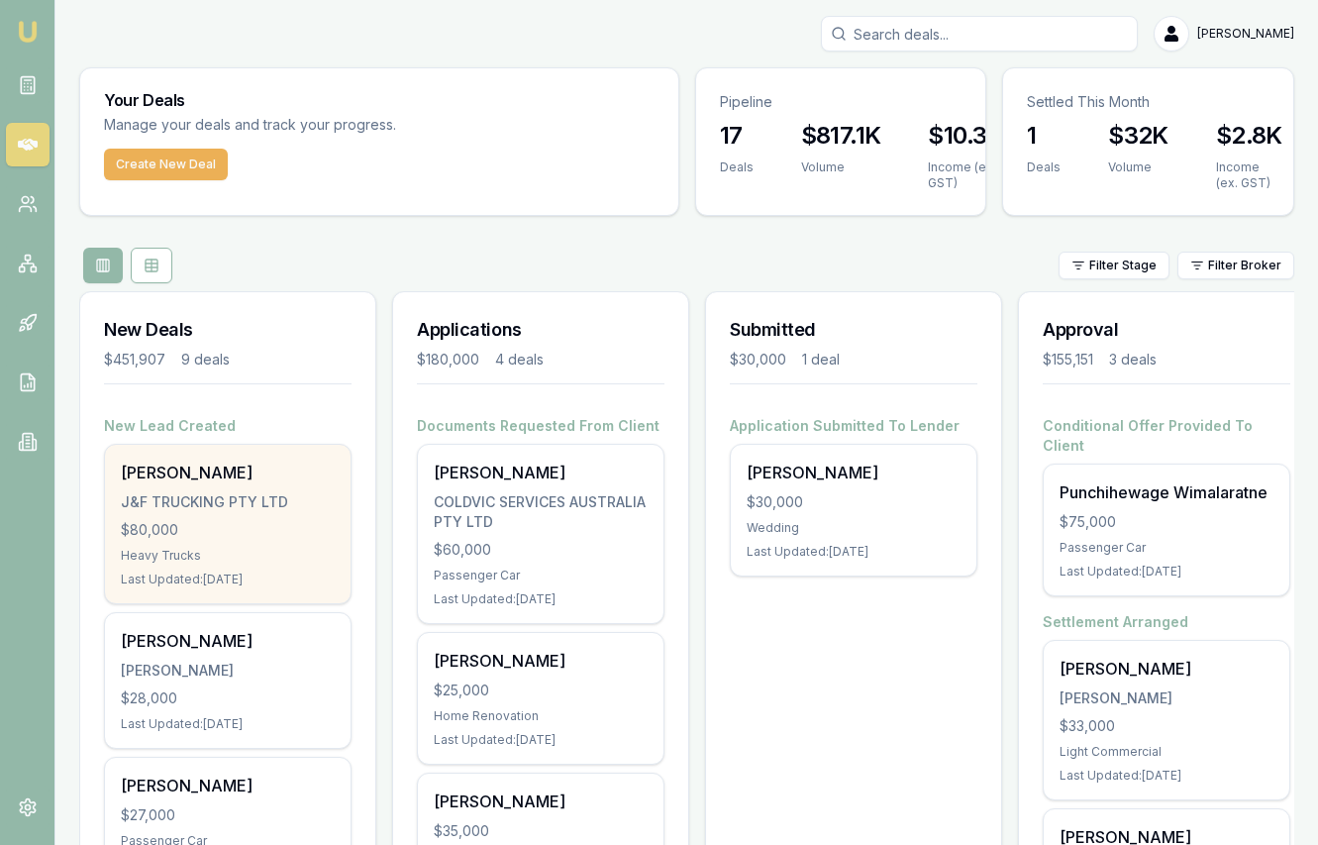
click at [263, 570] on div "[PERSON_NAME] J&F TRUCKING PTY LTD $80,000 Heavy Trucks Last Updated: [DATE]" at bounding box center [228, 524] width 246 height 158
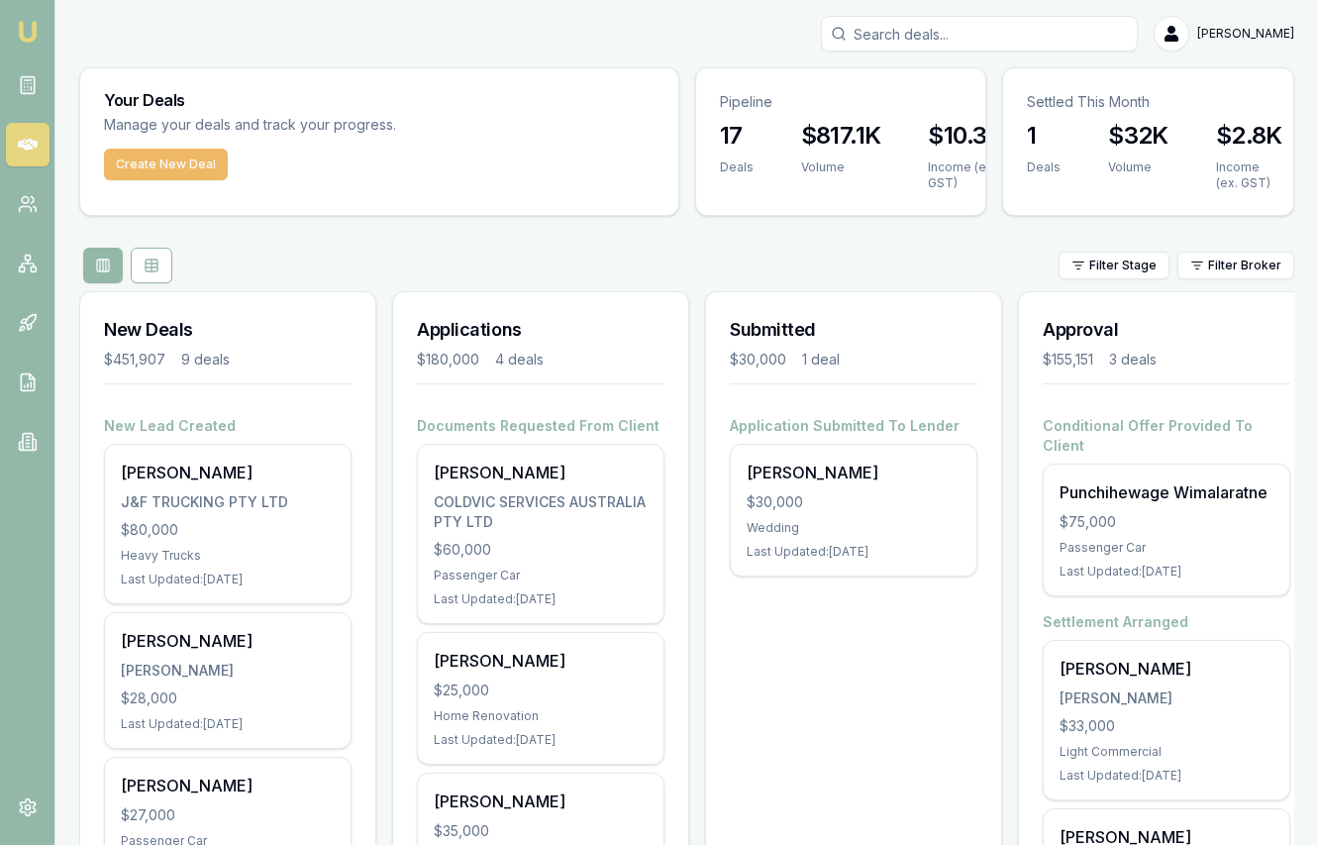
click at [199, 168] on button "Create New Deal" at bounding box center [166, 165] width 124 height 32
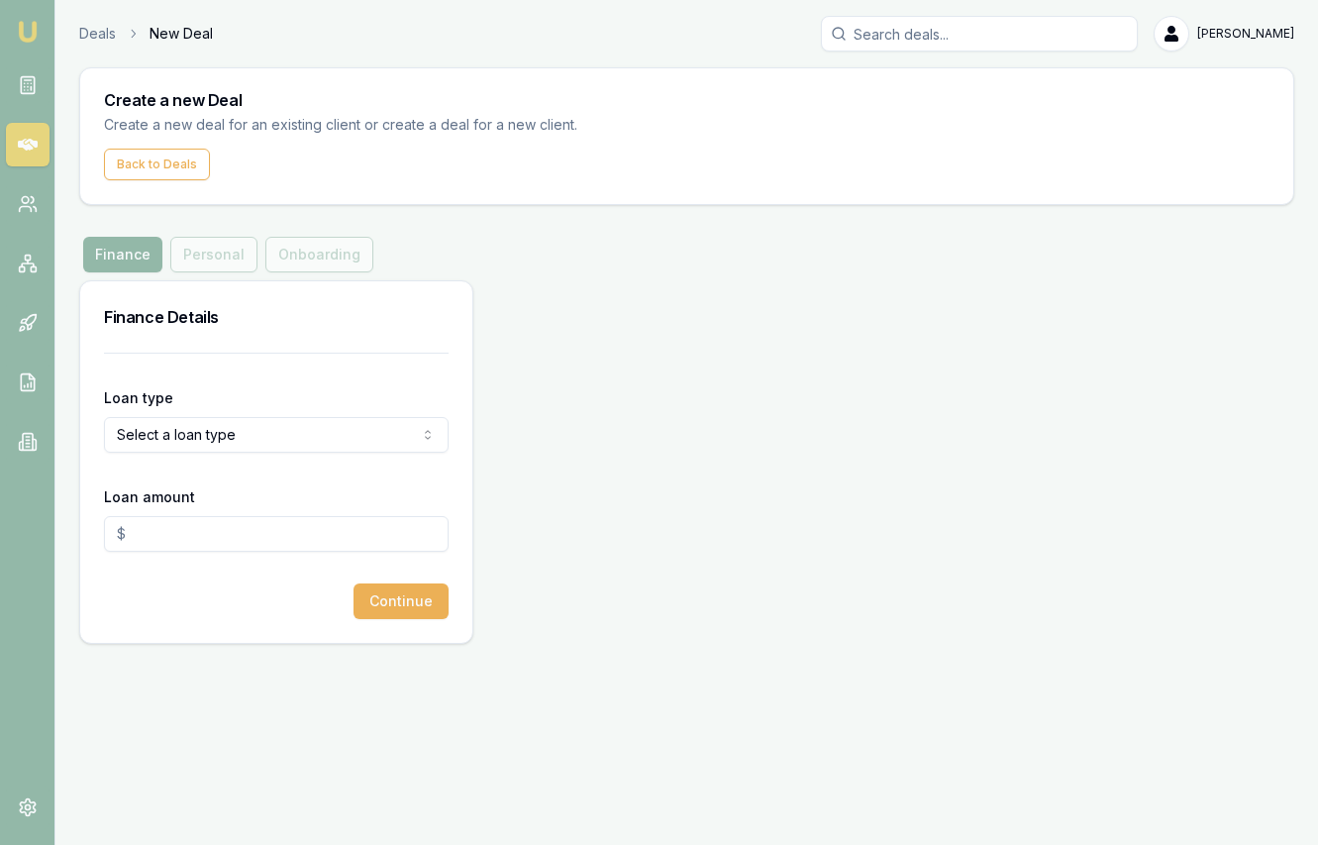
click at [311, 455] on form "Loan type Select a loan type Consumer Loan Consumer Asset Commercial Loan Comme…" at bounding box center [276, 486] width 345 height 266
click at [319, 448] on html "Emu Broker Deals New Deal [PERSON_NAME] Toggle Menu Create a new Deal Create a …" at bounding box center [659, 422] width 1318 height 845
select select "COMMERCIAL_ASSET"
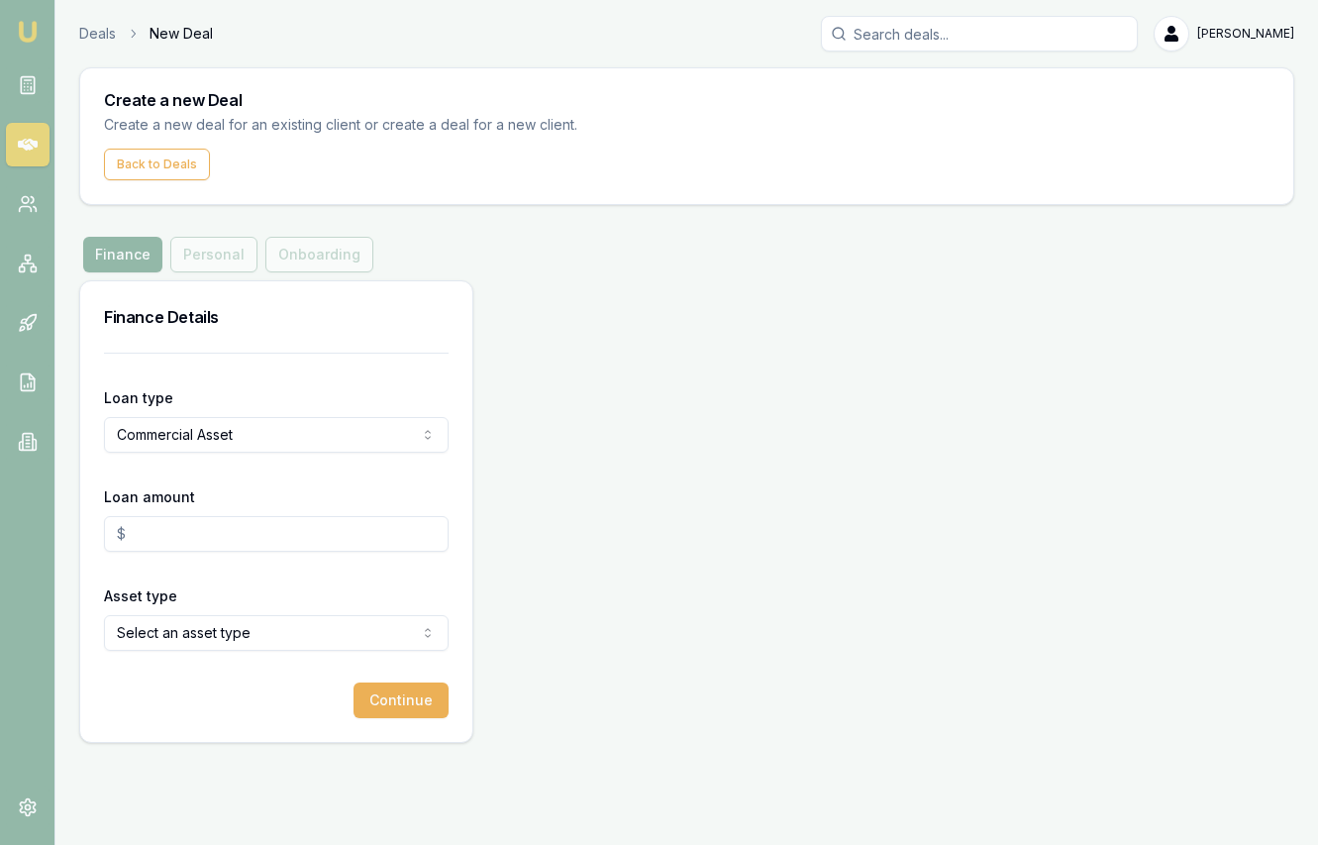
click at [307, 548] on input "Loan amount" at bounding box center [276, 534] width 345 height 36
type input "$115,000.00"
click at [302, 625] on html "Emu Broker Deals New Deal [PERSON_NAME] Toggle Menu Create a new Deal Create a …" at bounding box center [659, 422] width 1318 height 845
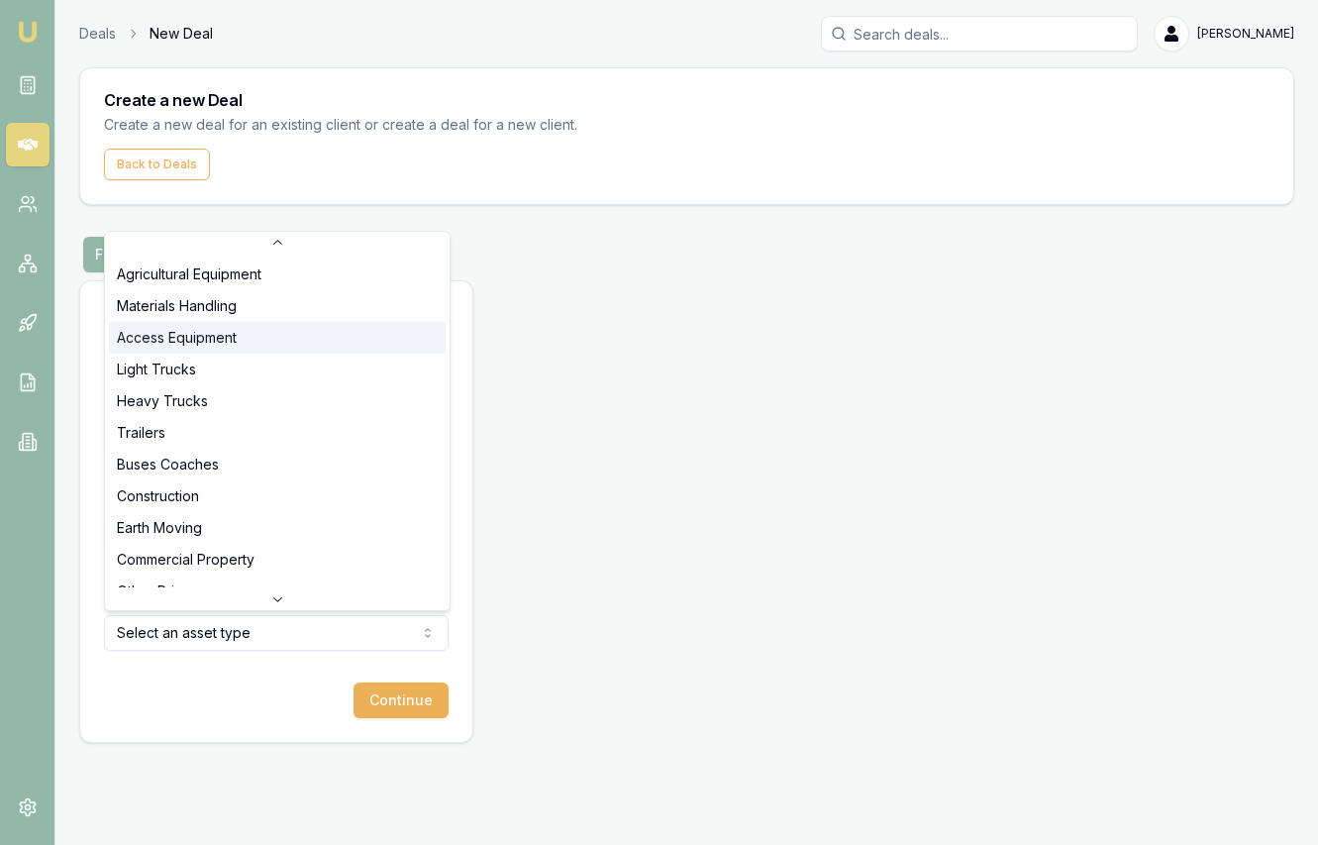
scroll to position [99, 0]
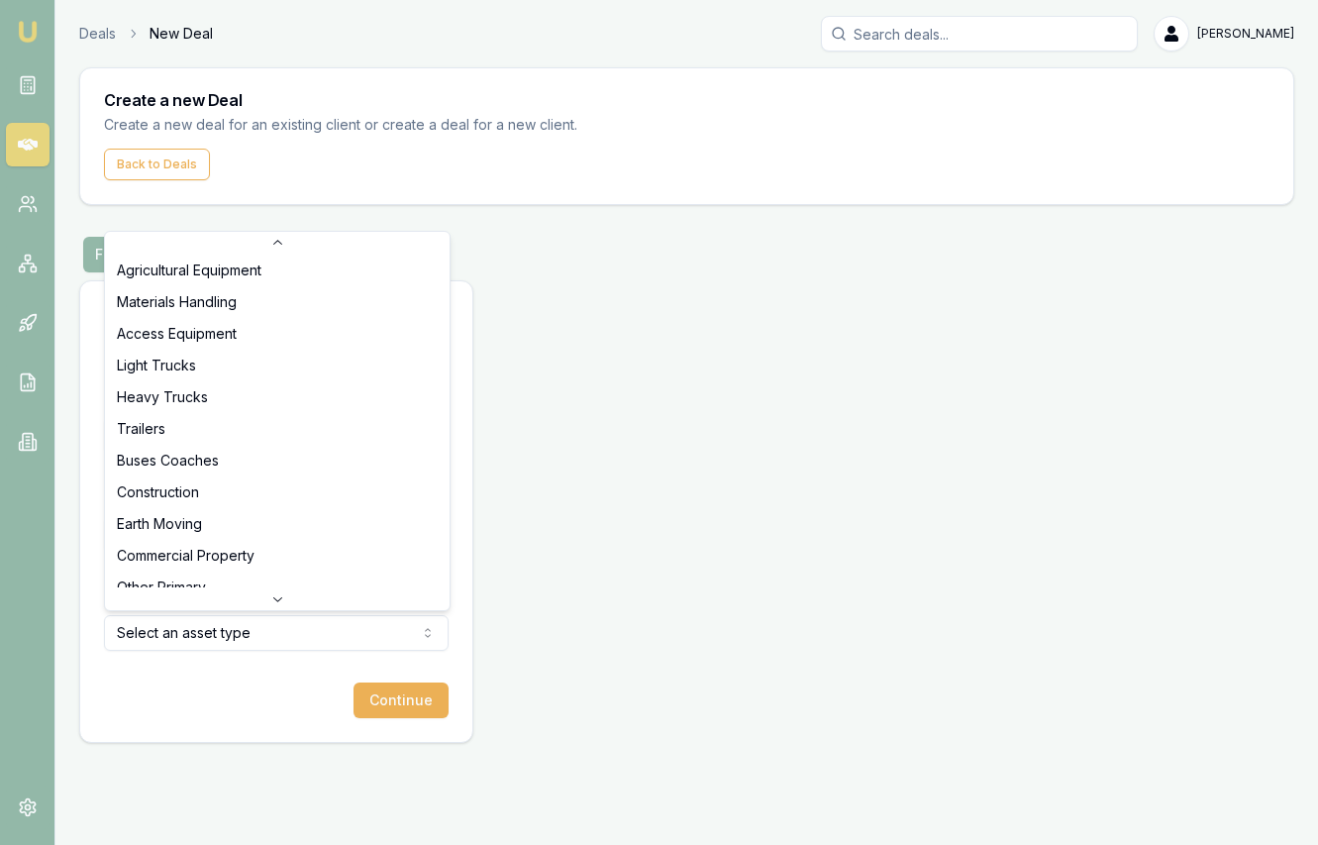
select select "TRAILERS"
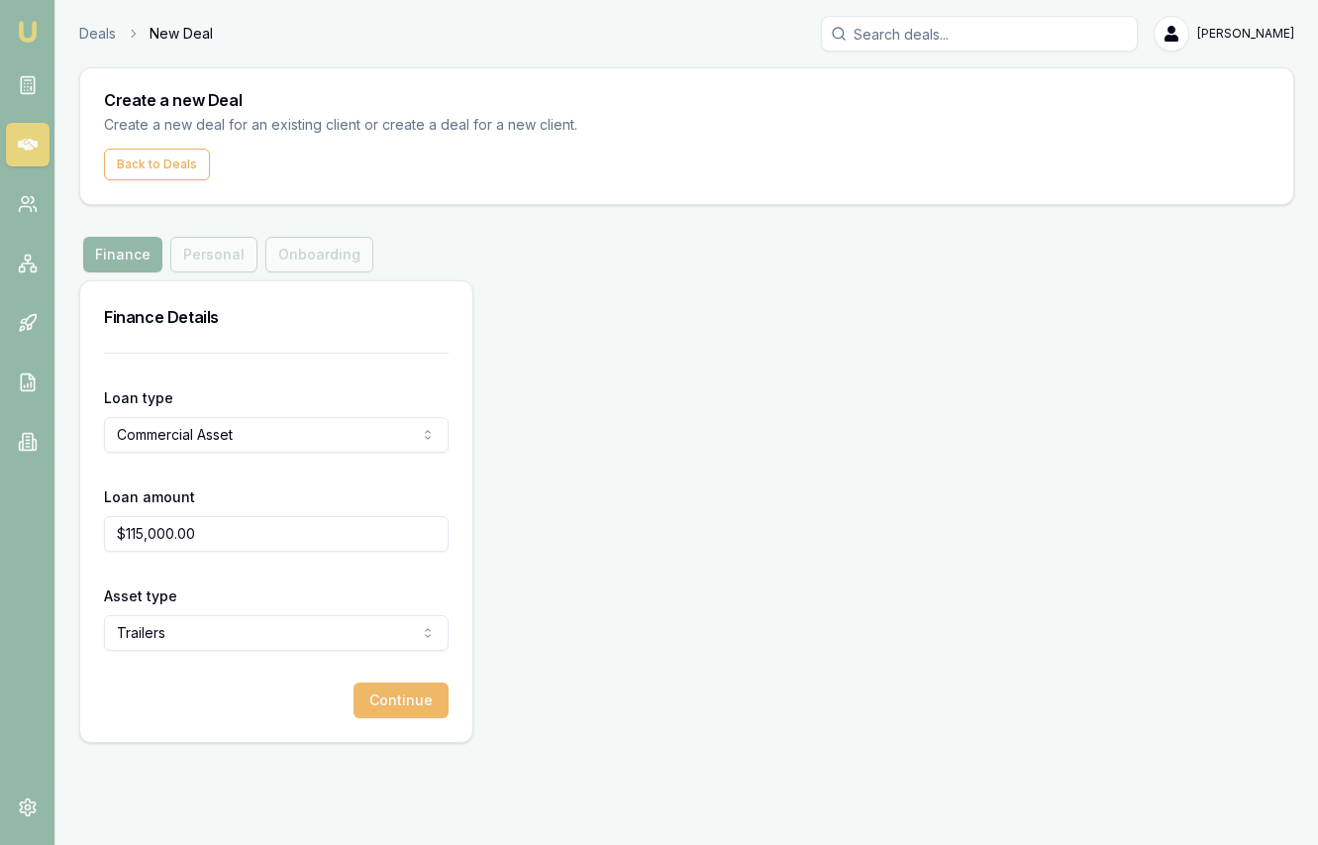
click at [420, 704] on button "Continue" at bounding box center [401, 700] width 95 height 36
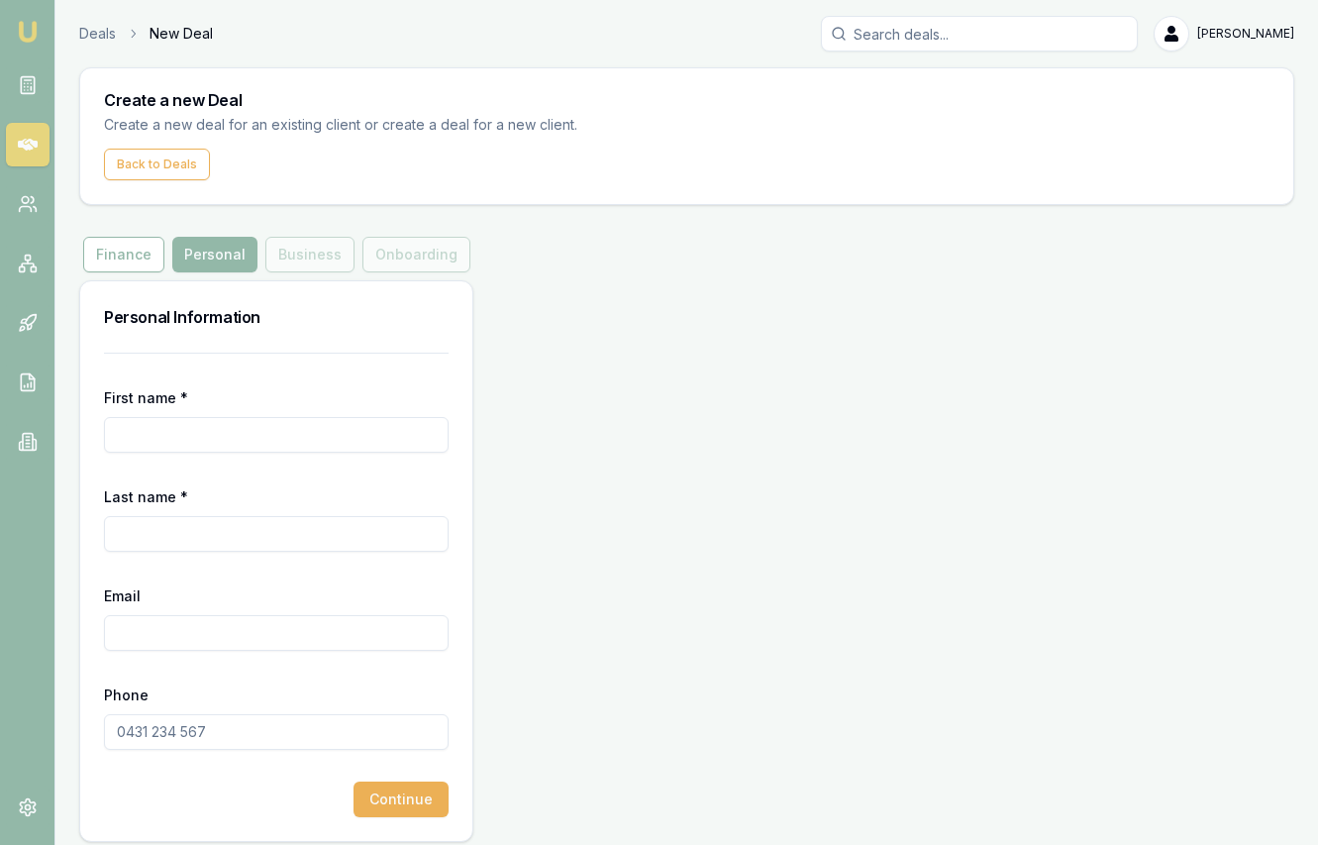
click at [388, 430] on input "First name *" at bounding box center [276, 435] width 345 height 36
type input "[PERSON_NAME]"
click at [255, 638] on input "Email" at bounding box center [276, 633] width 345 height 36
click at [254, 638] on input "Email" at bounding box center [276, 633] width 345 height 36
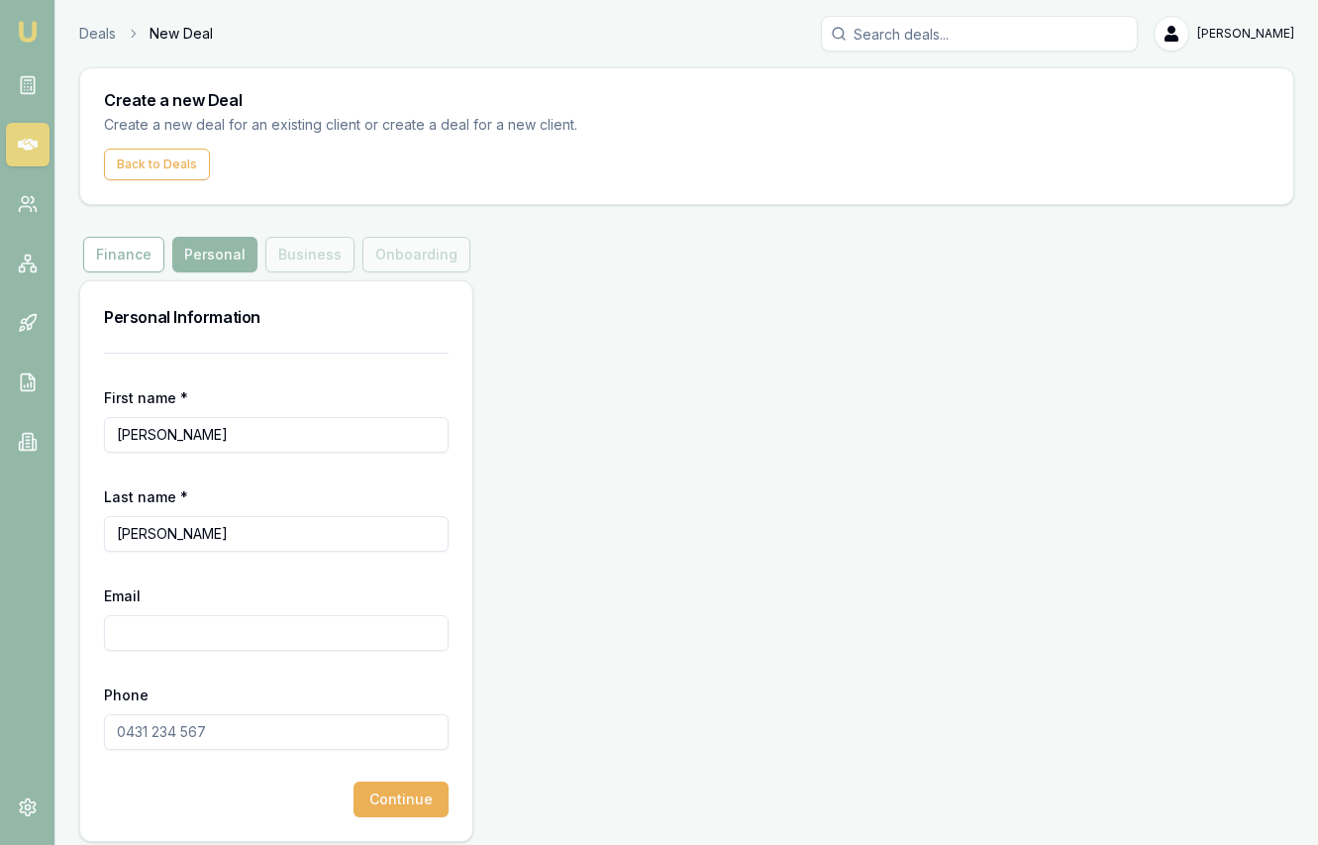
paste input "[EMAIL_ADDRESS][DOMAIN_NAME]"
type input "[EMAIL_ADDRESS][DOMAIN_NAME]"
click at [230, 729] on input "Phone" at bounding box center [276, 732] width 345 height 36
type input "0450 920 329"
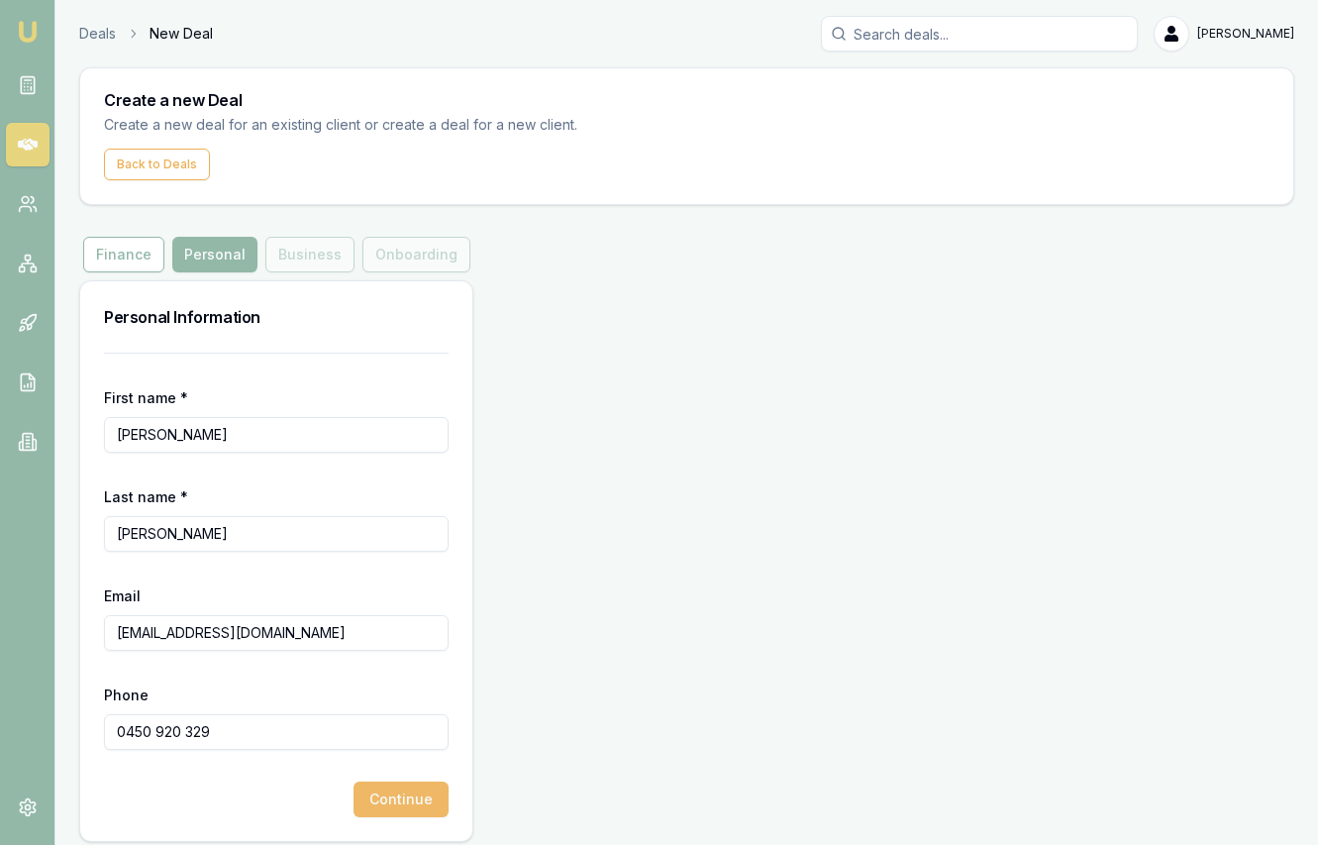
click at [381, 792] on button "Continue" at bounding box center [401, 799] width 95 height 36
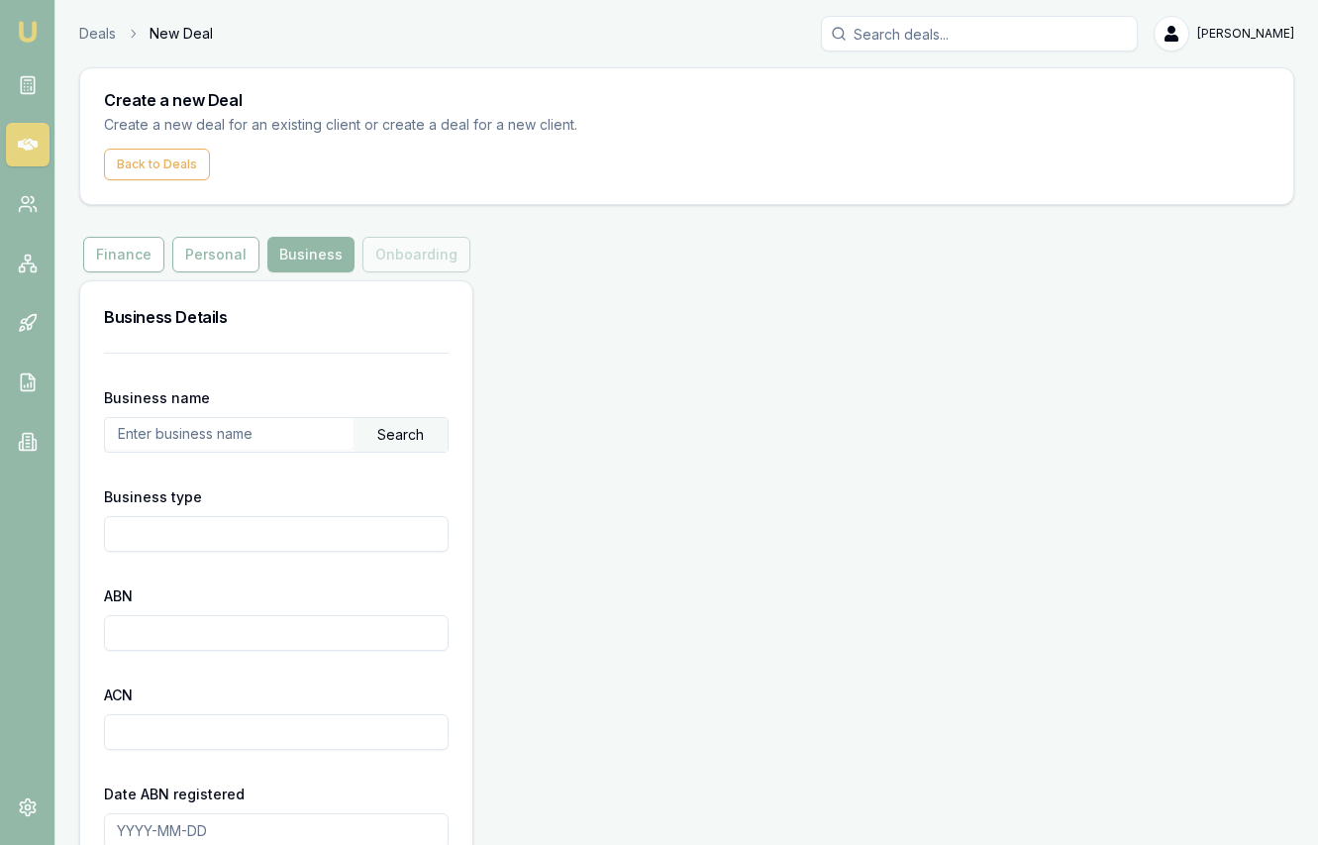
click at [167, 431] on input "text" at bounding box center [229, 434] width 249 height 32
click at [389, 436] on div "Search" at bounding box center [401, 435] width 94 height 34
click at [198, 442] on input "76685077964" at bounding box center [229, 434] width 249 height 32
type input "76685077954"
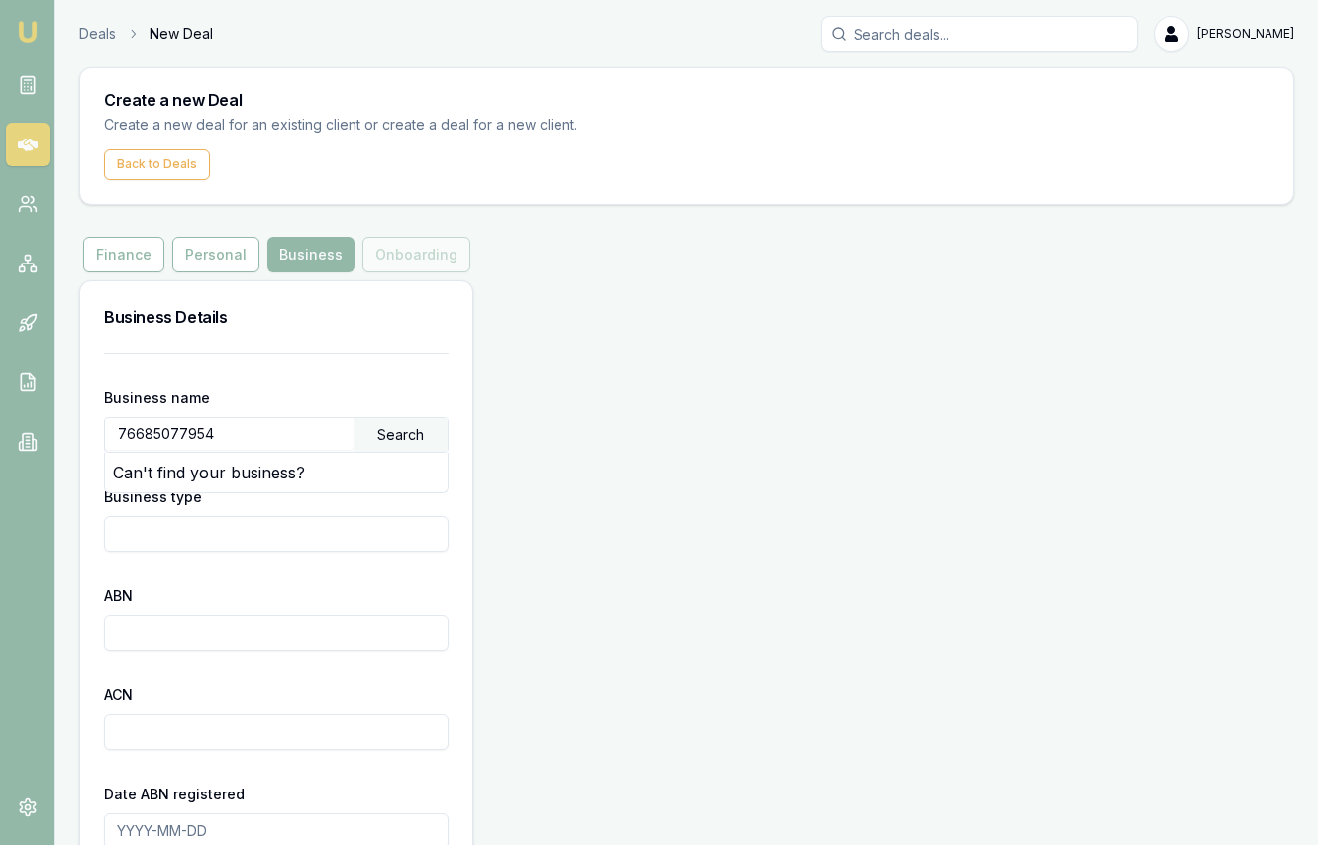
click at [407, 434] on div "Search" at bounding box center [401, 435] width 94 height 34
click at [309, 427] on input "76685077954" at bounding box center [229, 434] width 249 height 32
click at [225, 435] on input "76685077954" at bounding box center [229, 434] width 249 height 32
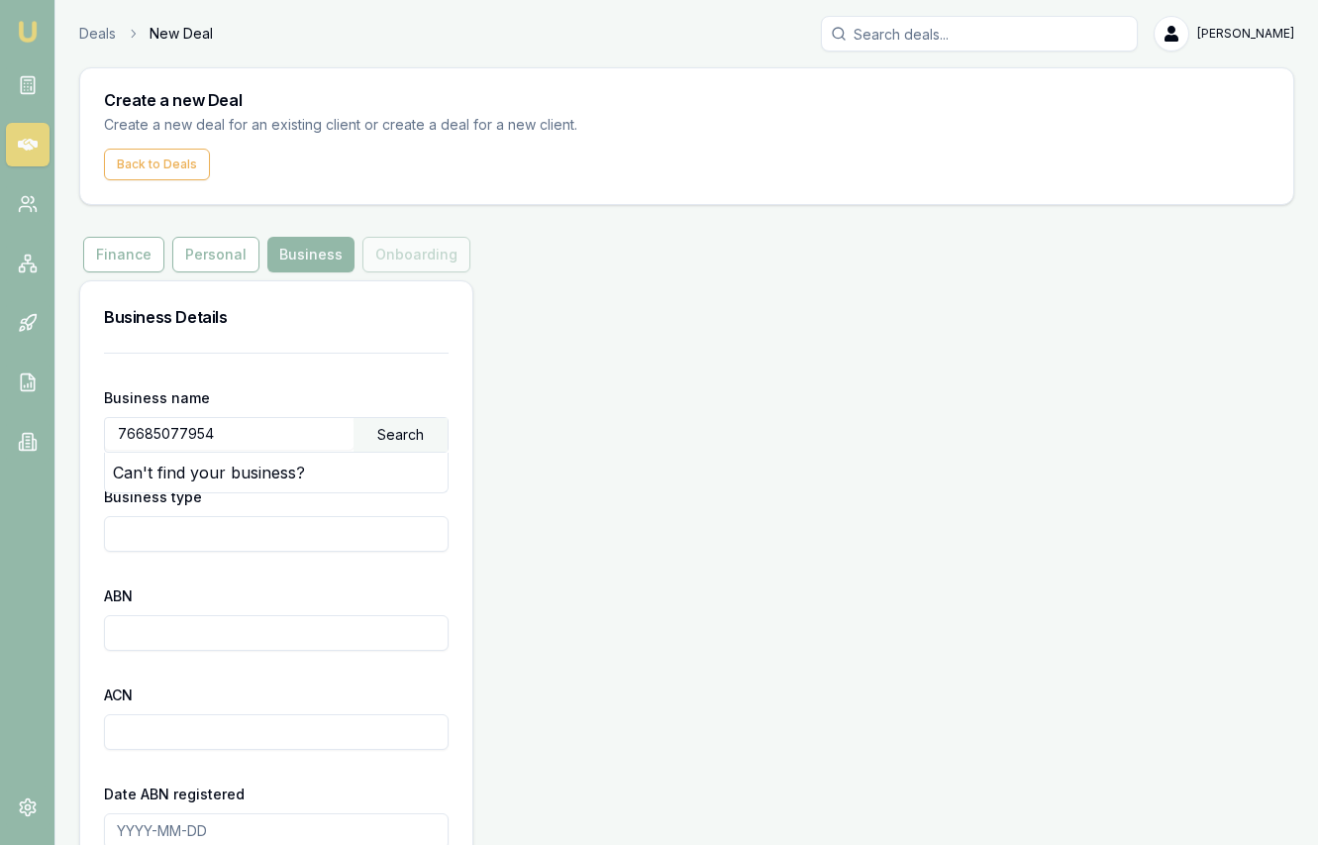
click at [225, 435] on input "76685077954" at bounding box center [229, 434] width 249 height 32
paste input "NAZ FREIGHT TRANSPORT"
type input "NAZ FREIGHT TRANSPORT"
click at [397, 431] on div "Search" at bounding box center [401, 435] width 94 height 34
click at [209, 259] on button "Personal" at bounding box center [215, 255] width 87 height 36
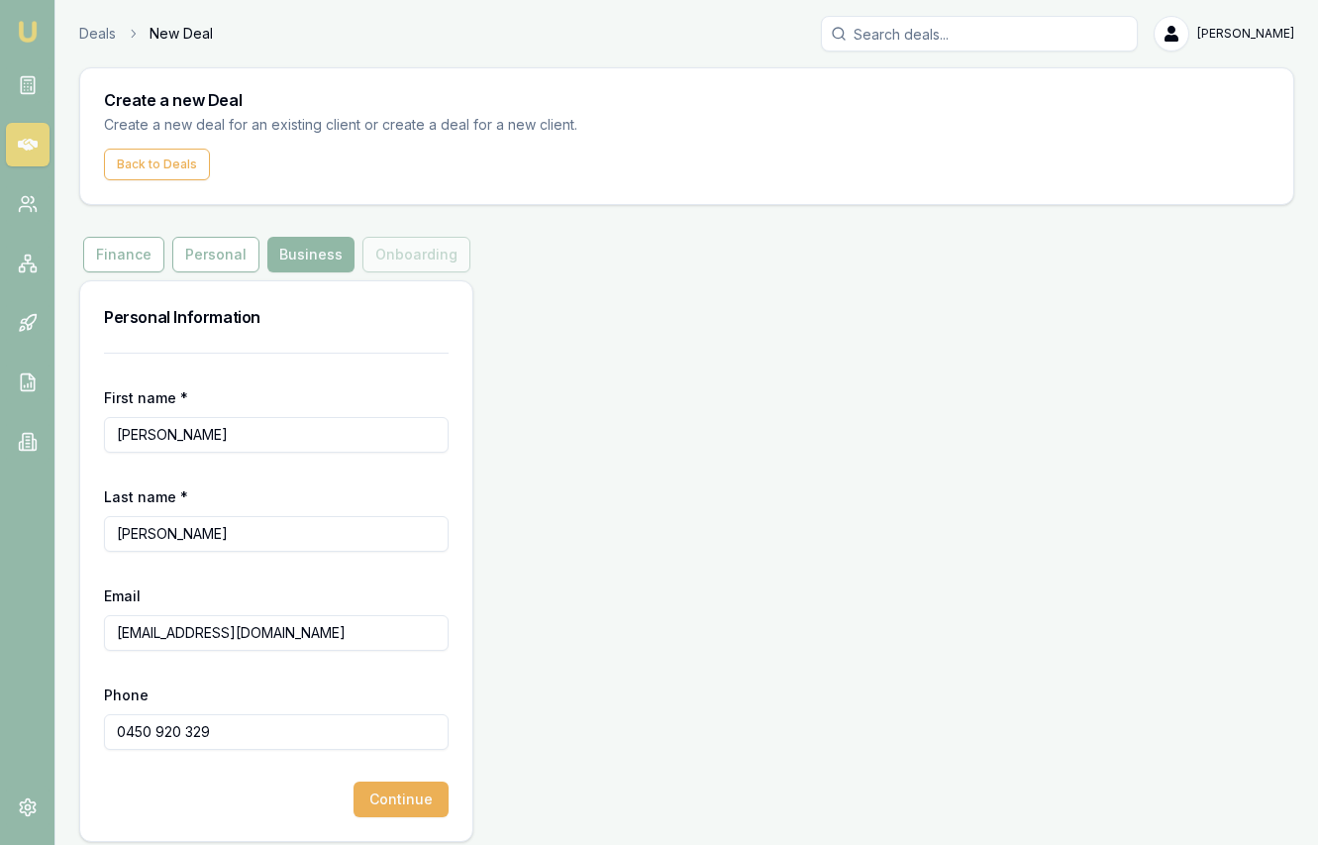
click at [283, 259] on button "Business" at bounding box center [310, 255] width 87 height 36
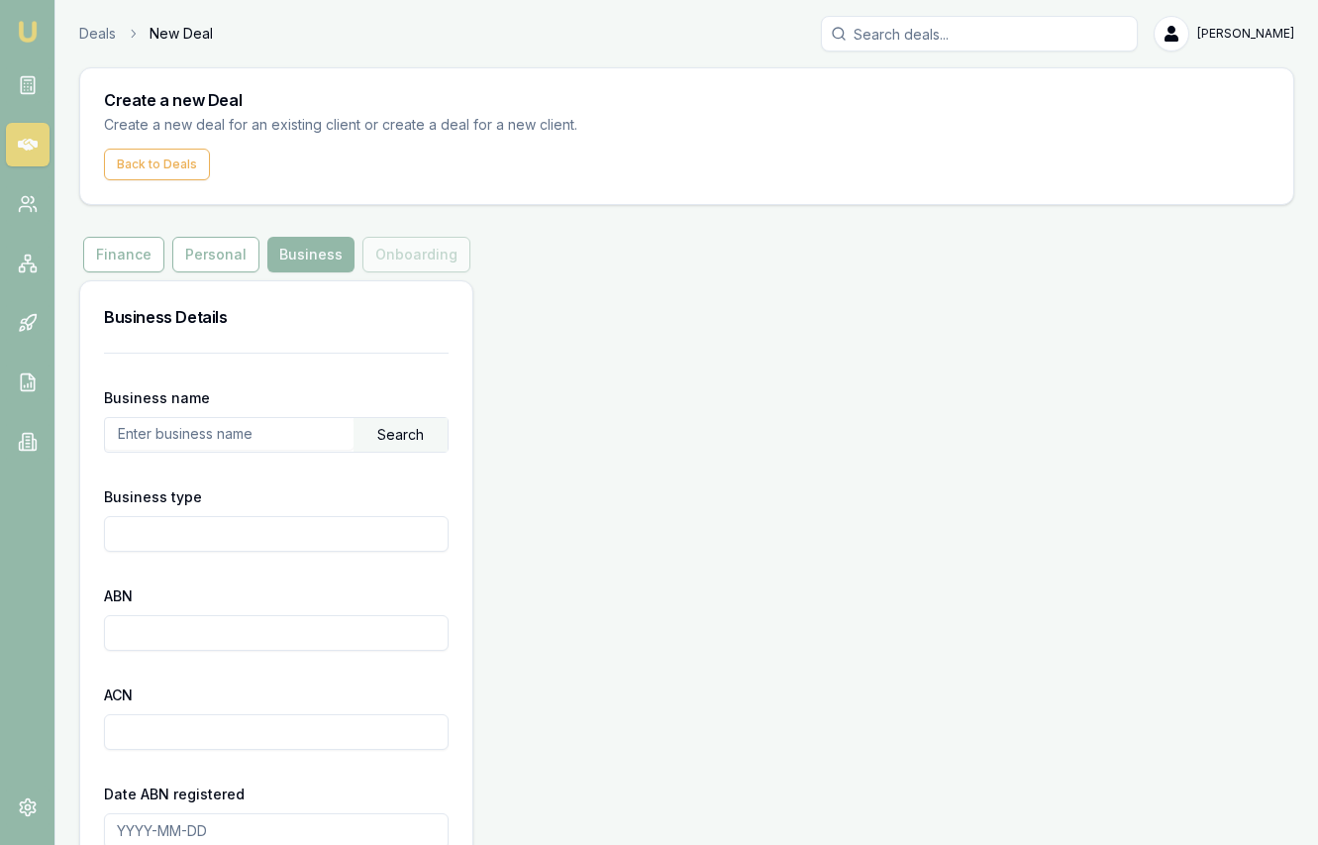
paste input "NAZ FREIGHT TRANSPORT"
click at [397, 435] on div "Search" at bounding box center [401, 435] width 94 height 34
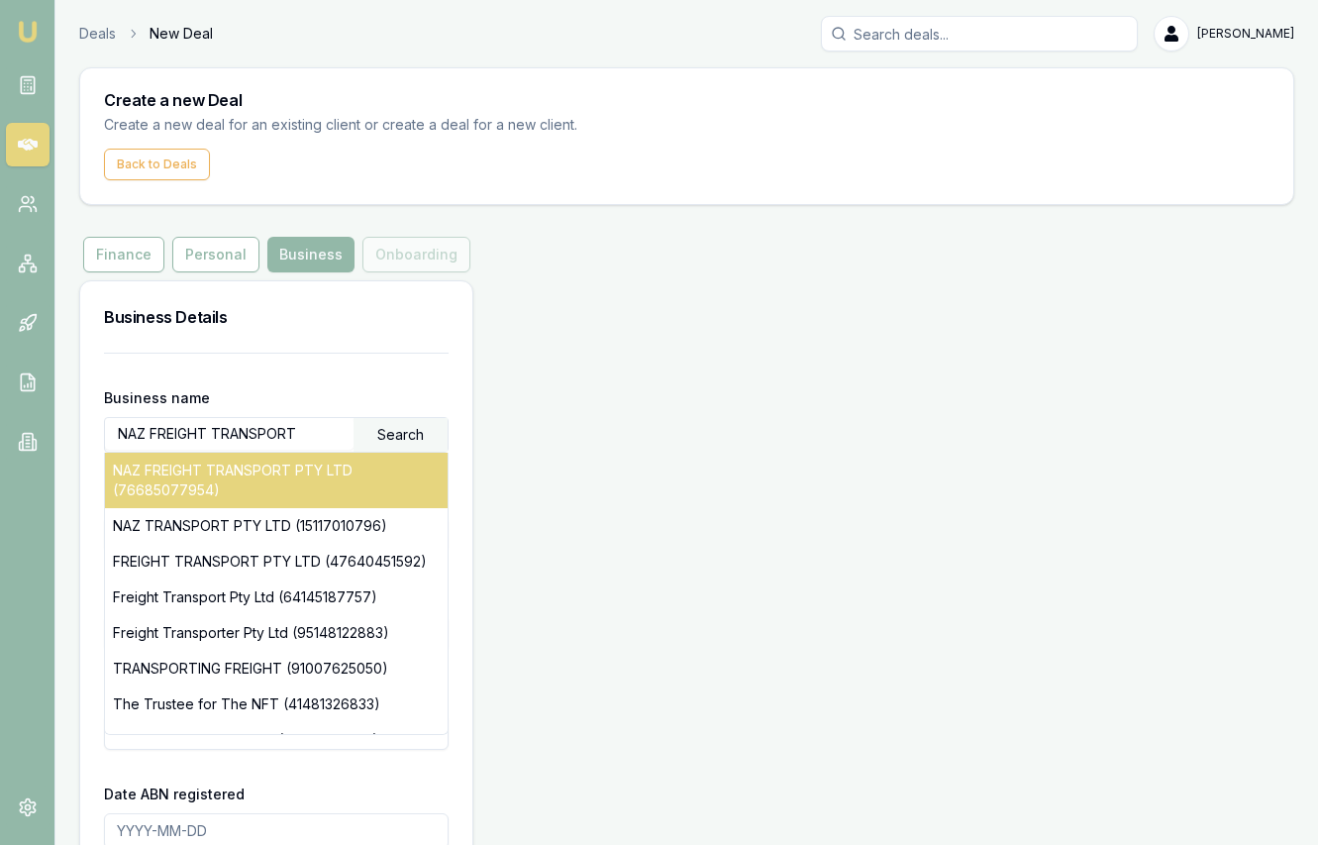
click at [301, 463] on div "NAZ FREIGHT TRANSPORT PTY LTD (76685077954)" at bounding box center [276, 480] width 343 height 55
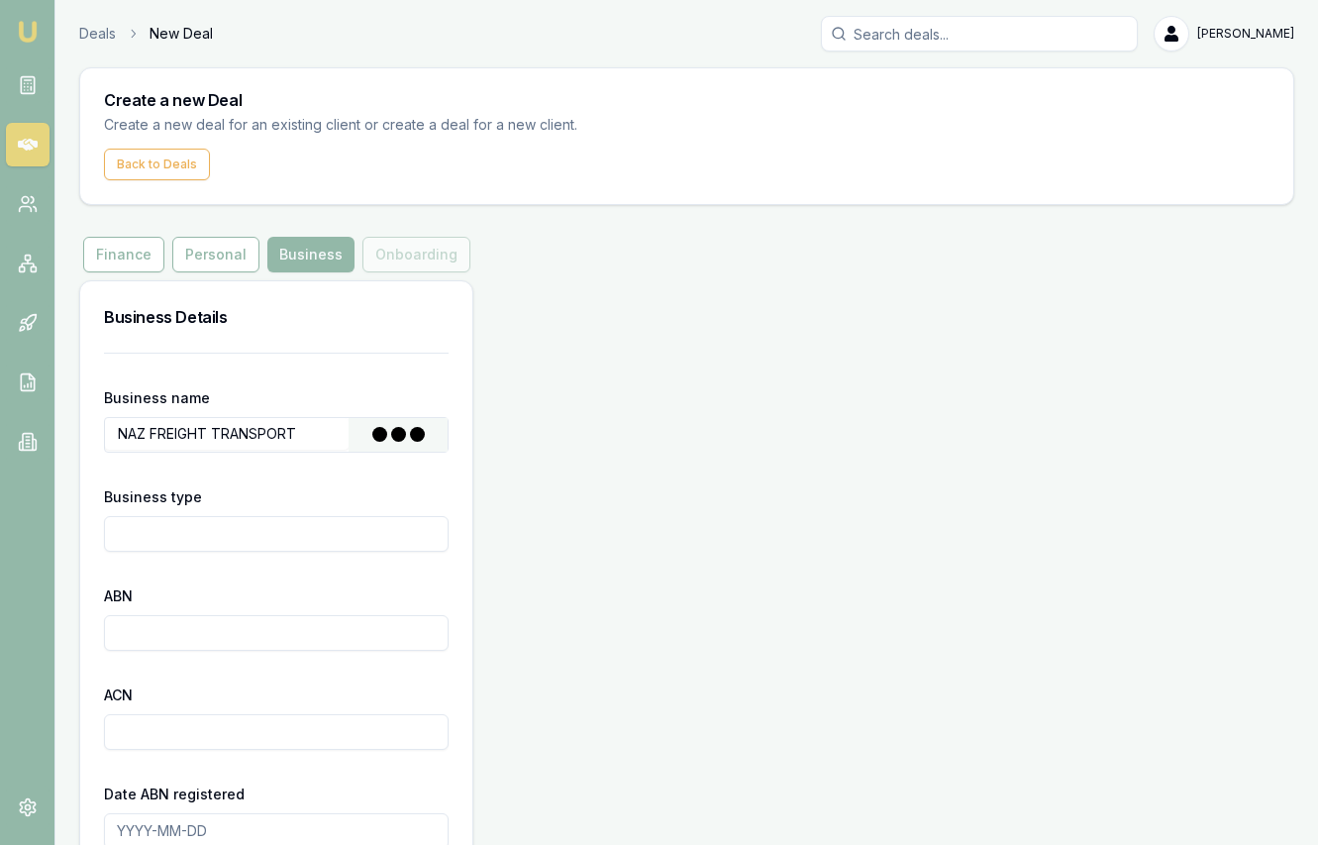
type input "NAZ FREIGHT TRANSPORT PTY LTD"
type input "Australian Private Company"
type input "76685077954"
type input "685077954"
type input "[DATE]"
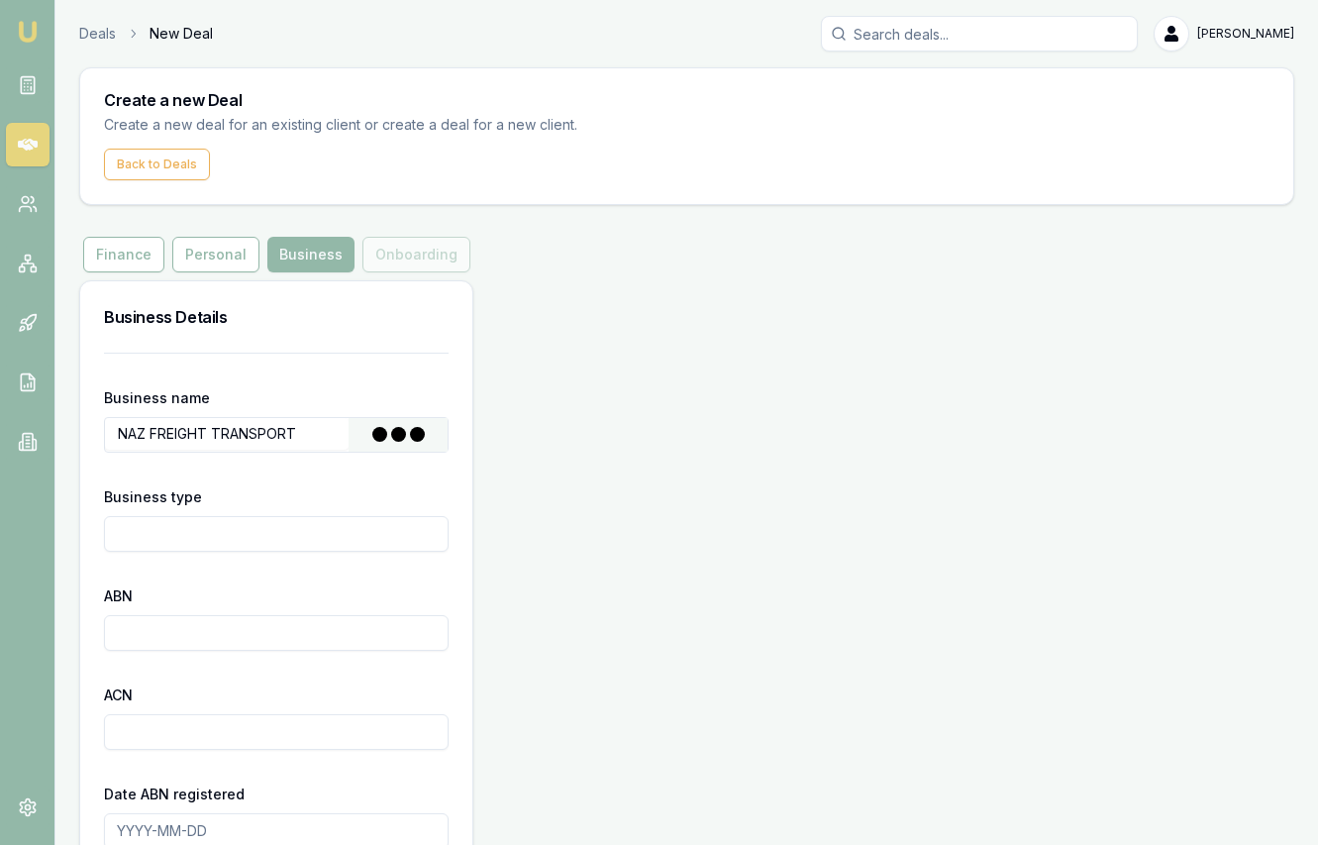
type input "[DATE]"
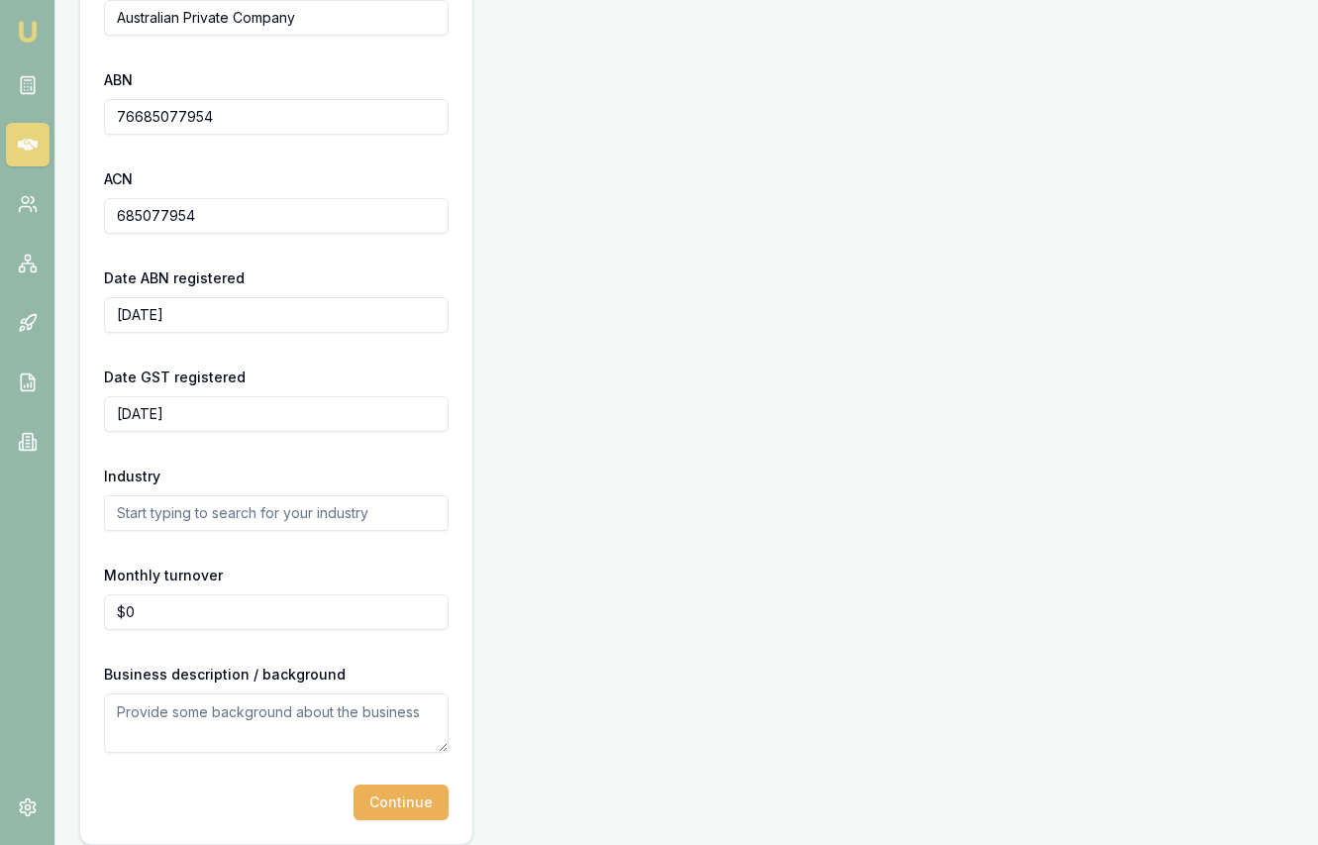
scroll to position [532, 0]
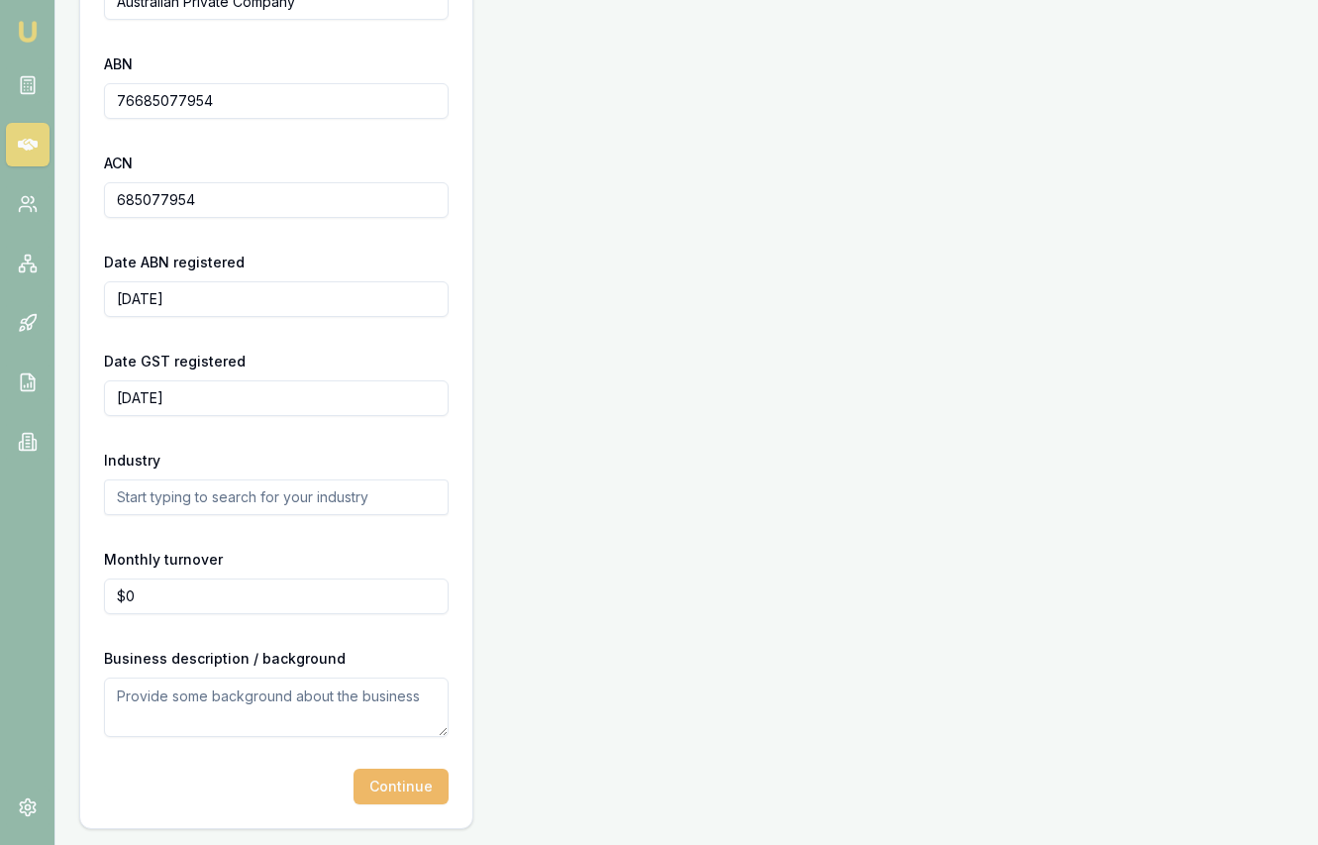
click at [412, 776] on button "Continue" at bounding box center [401, 787] width 95 height 36
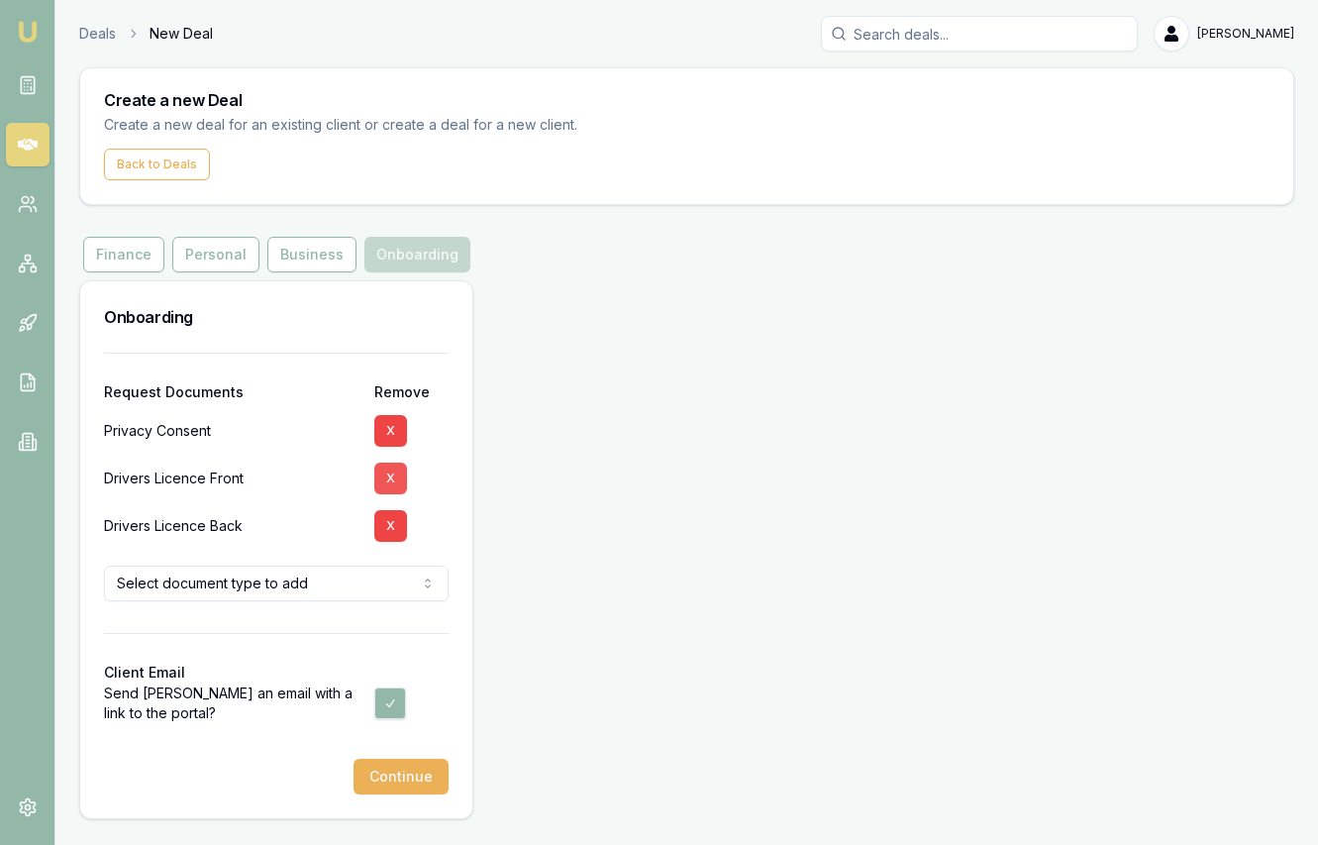
click at [403, 484] on button "X" at bounding box center [390, 479] width 33 height 32
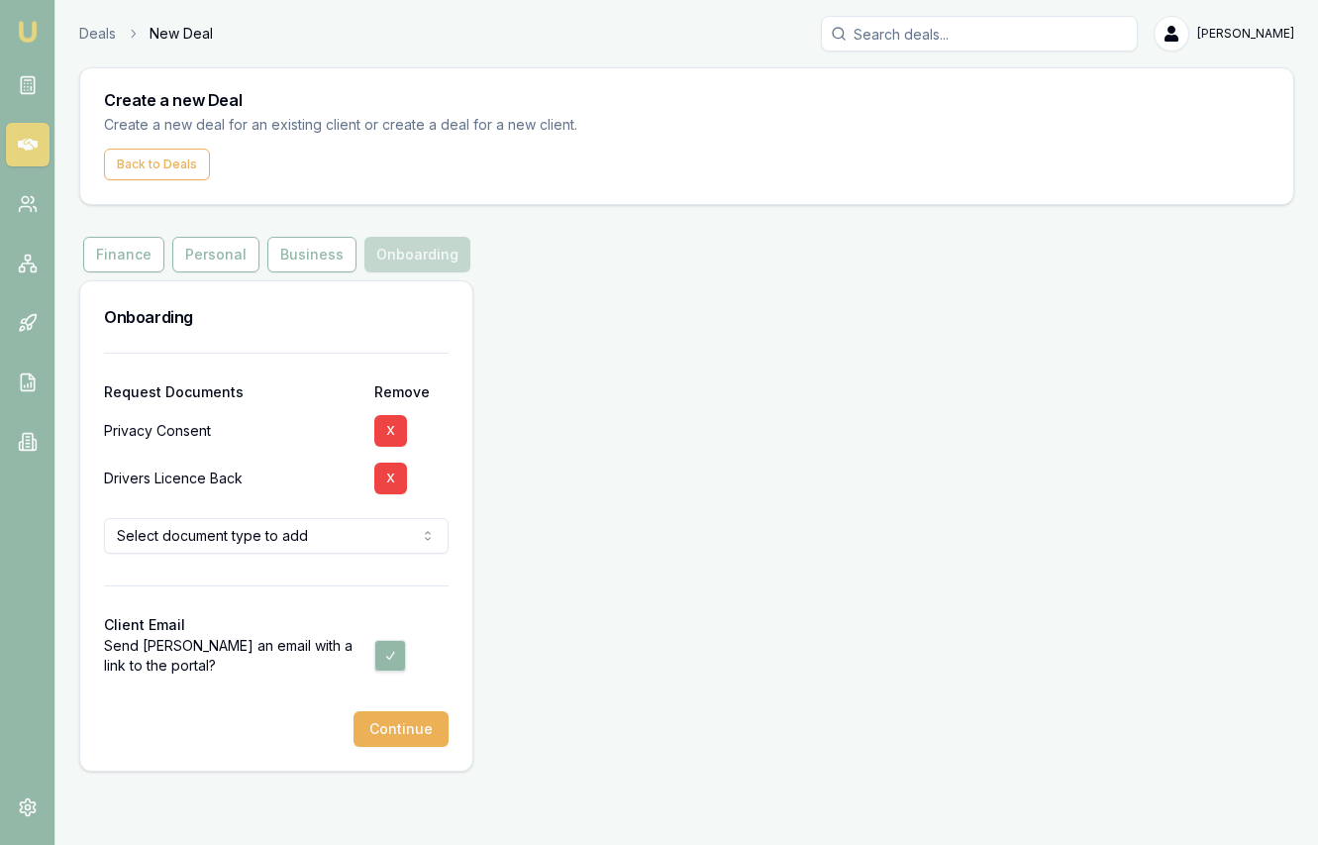
click at [403, 484] on button "X" at bounding box center [390, 479] width 33 height 32
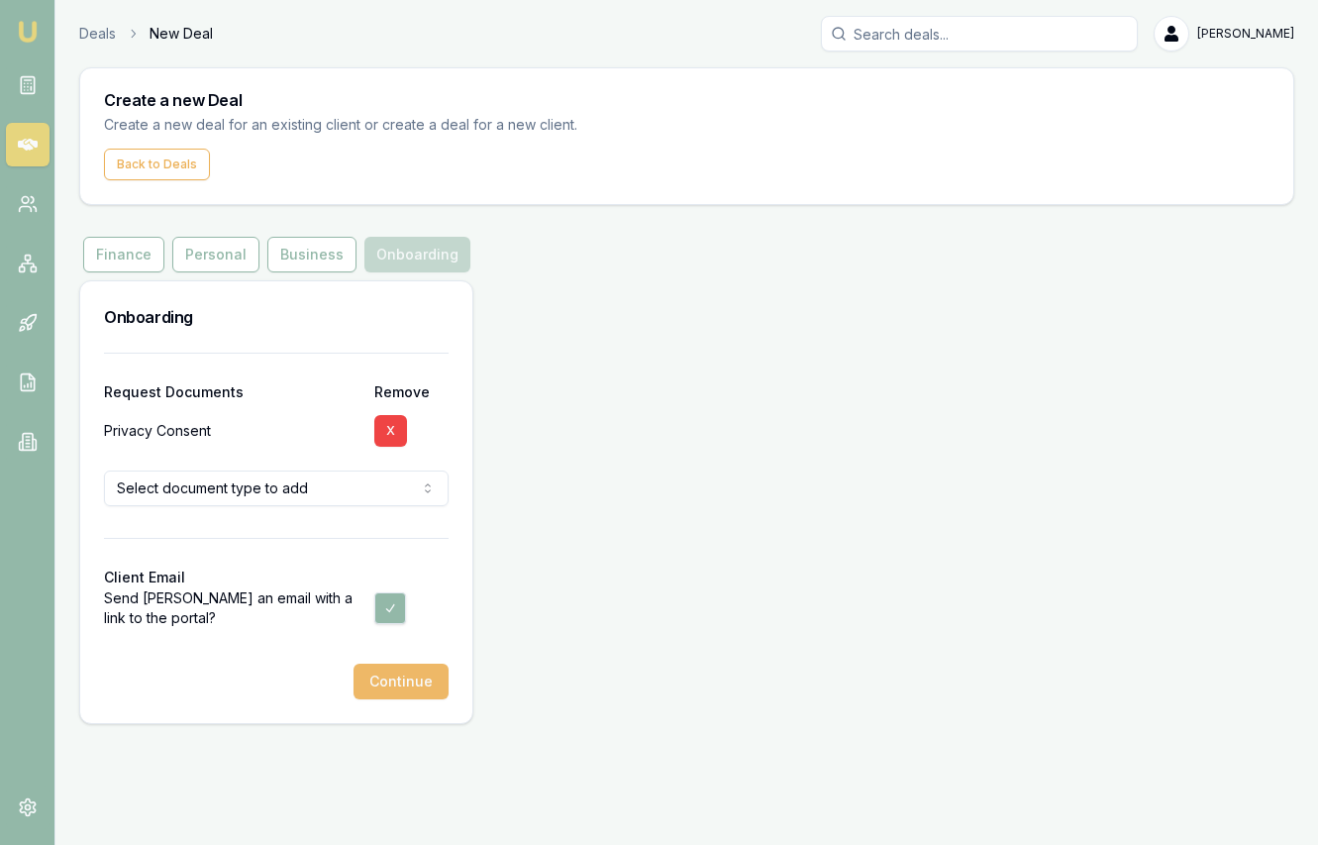
click at [444, 679] on button "Continue" at bounding box center [401, 682] width 95 height 36
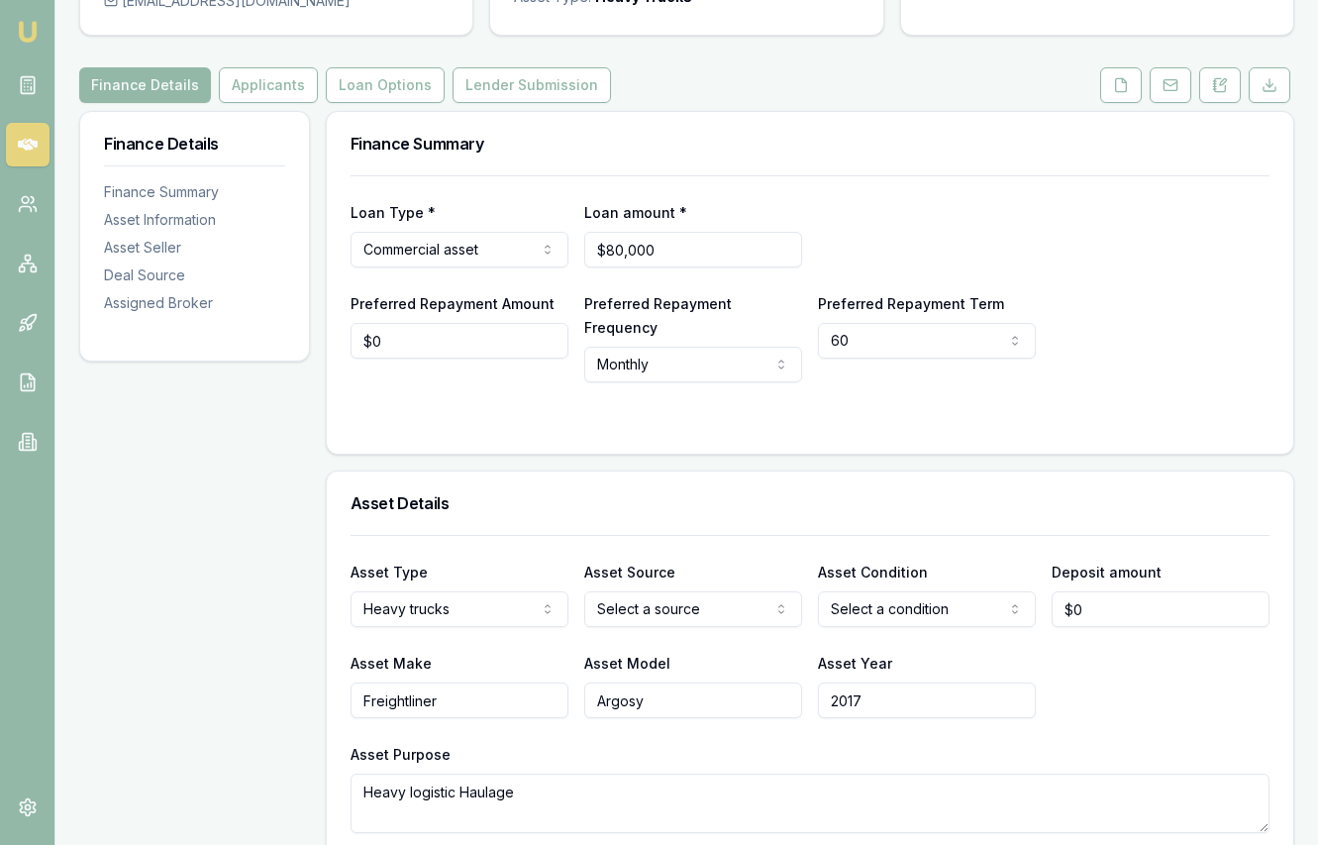
scroll to position [196, 0]
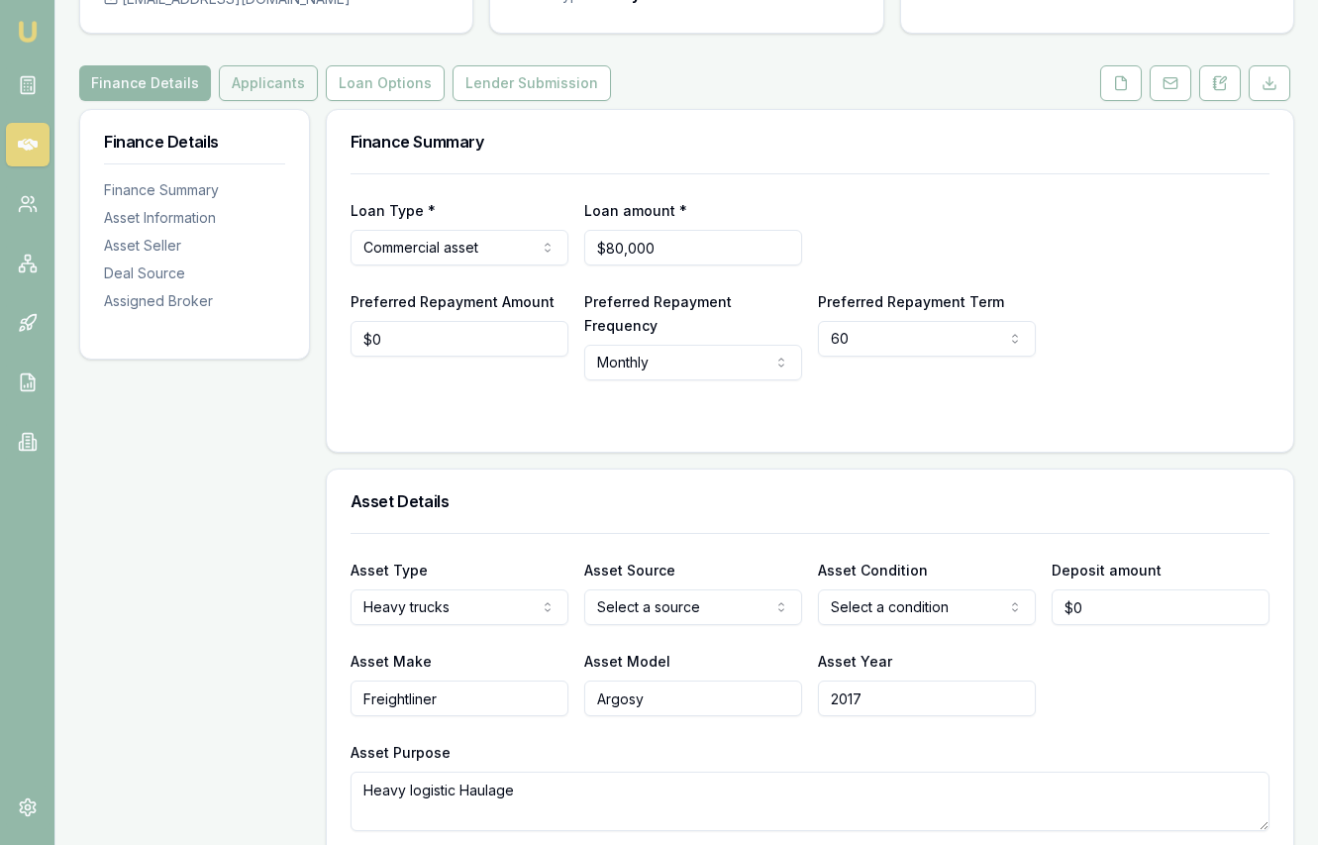
click at [291, 88] on button "Applicants" at bounding box center [268, 83] width 99 height 36
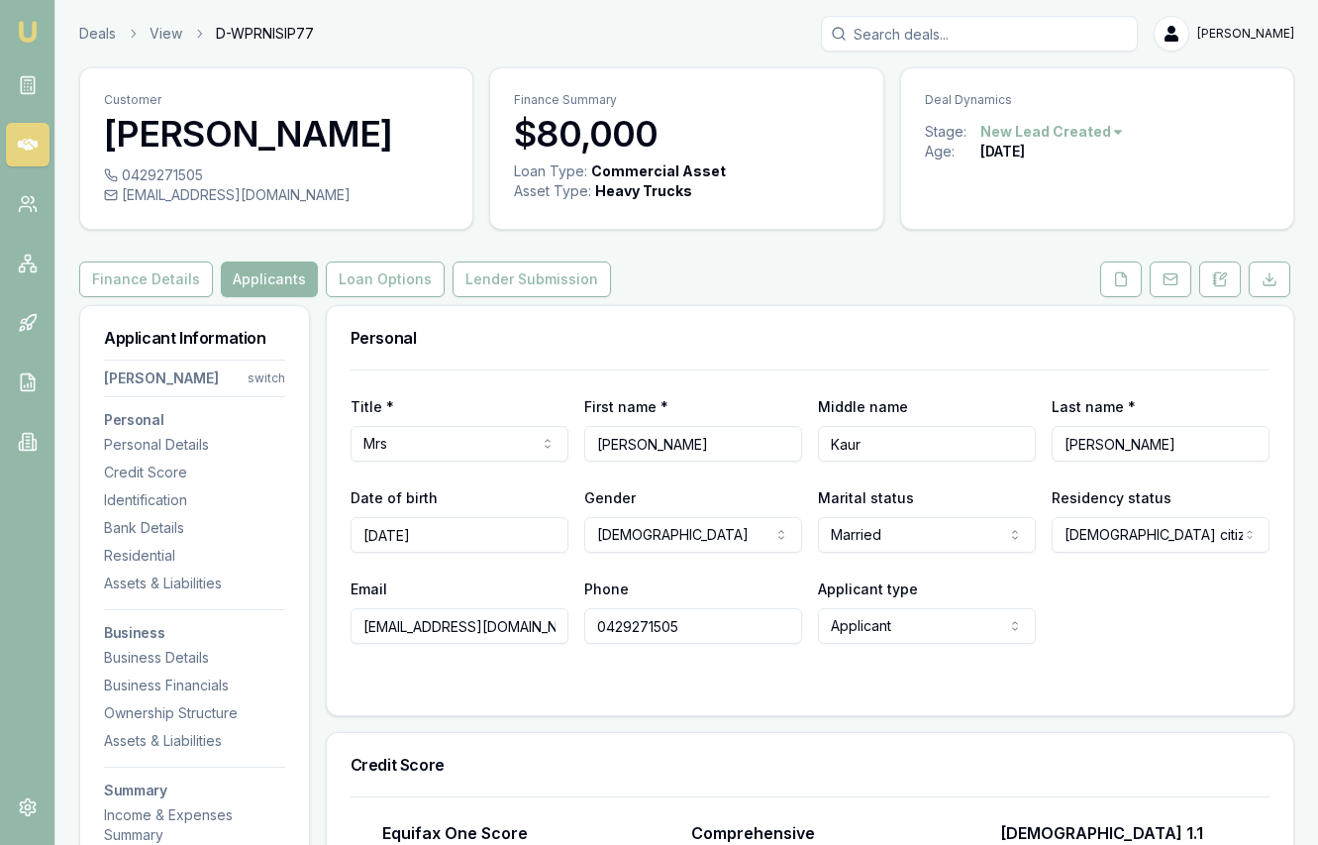
click at [39, 43] on link "Emu Broker" at bounding box center [28, 32] width 32 height 32
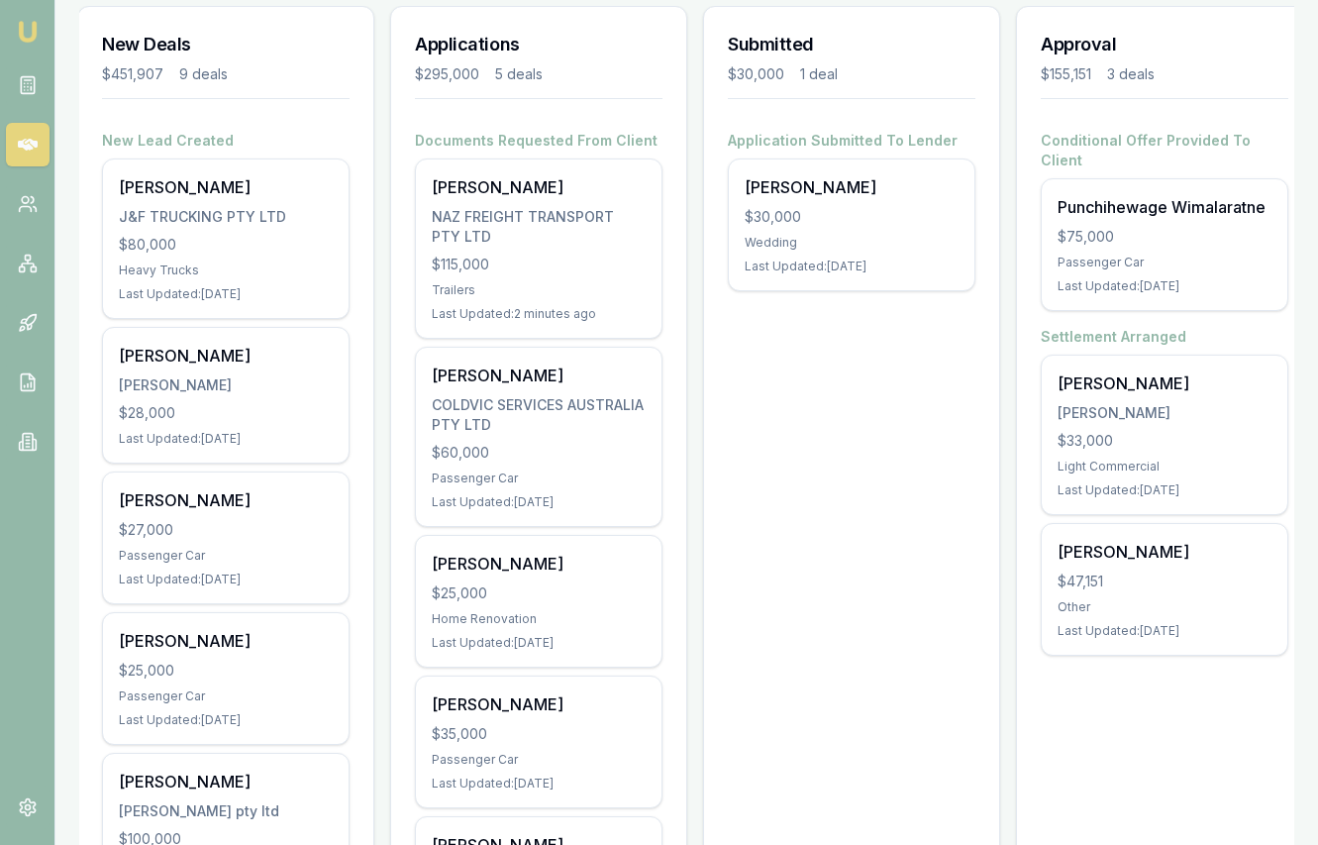
scroll to position [286, 0]
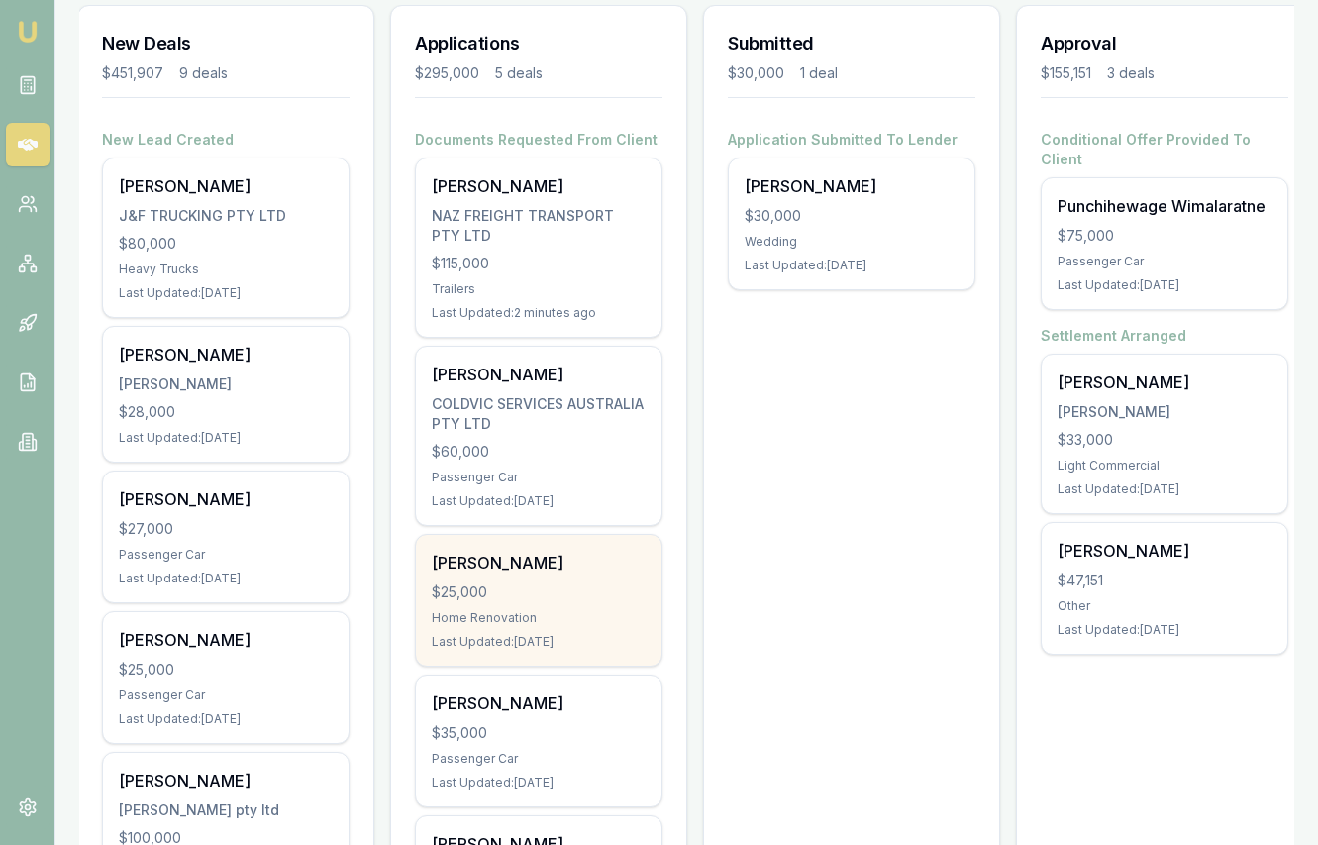
click at [646, 548] on div "Praveen Sreekumar $25,000 Home Renovation Last Updated: 3 days ago" at bounding box center [539, 600] width 246 height 131
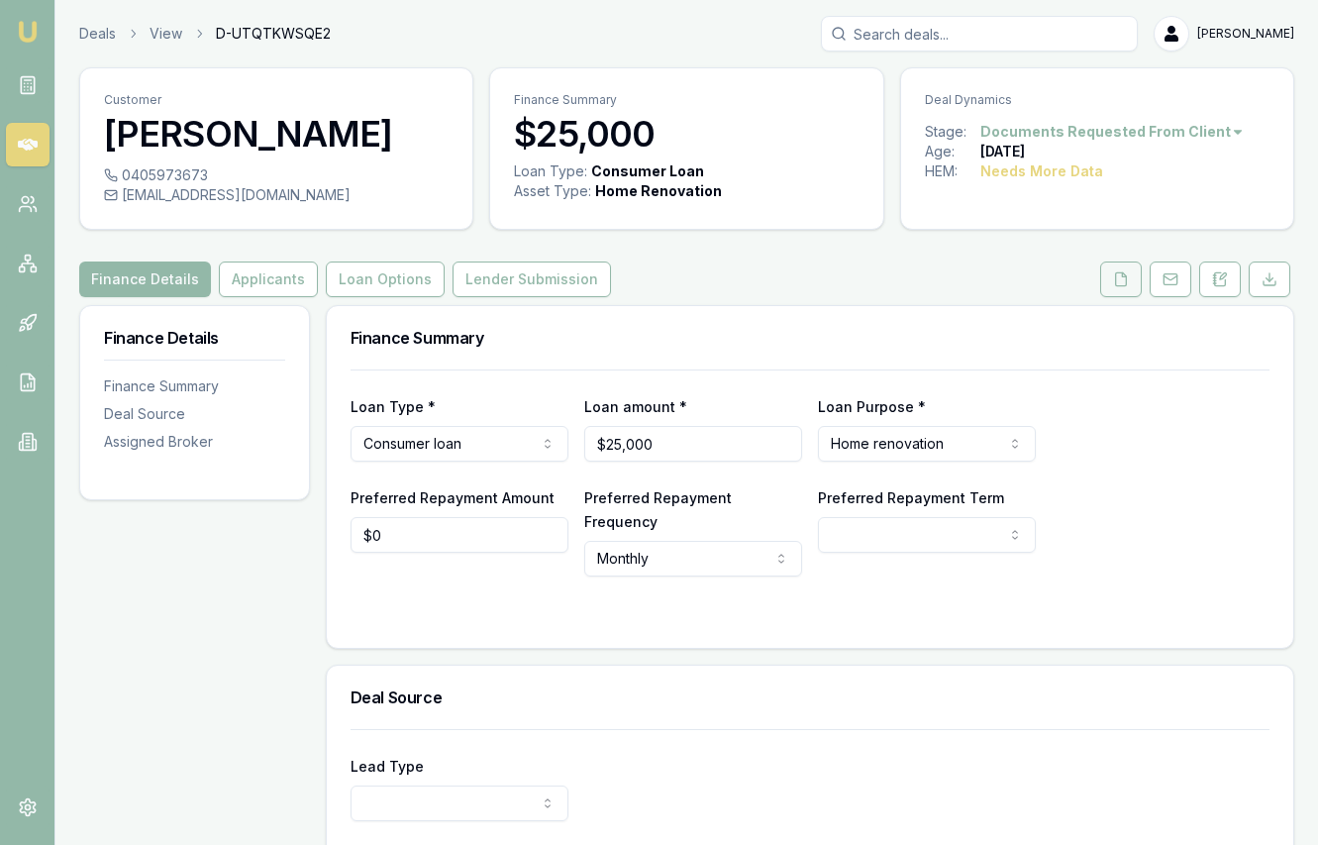
click at [1116, 283] on icon at bounding box center [1121, 279] width 16 height 16
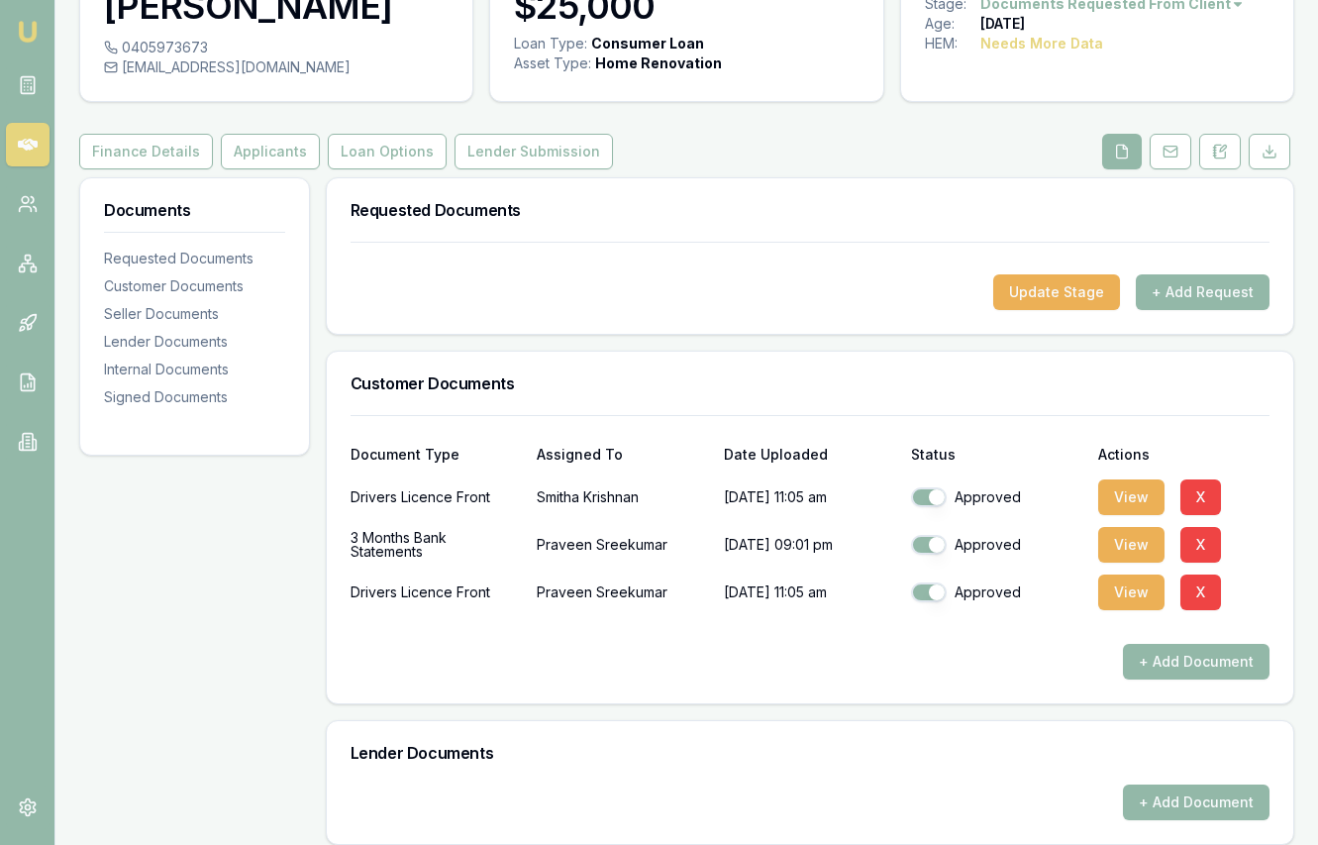
scroll to position [133, 0]
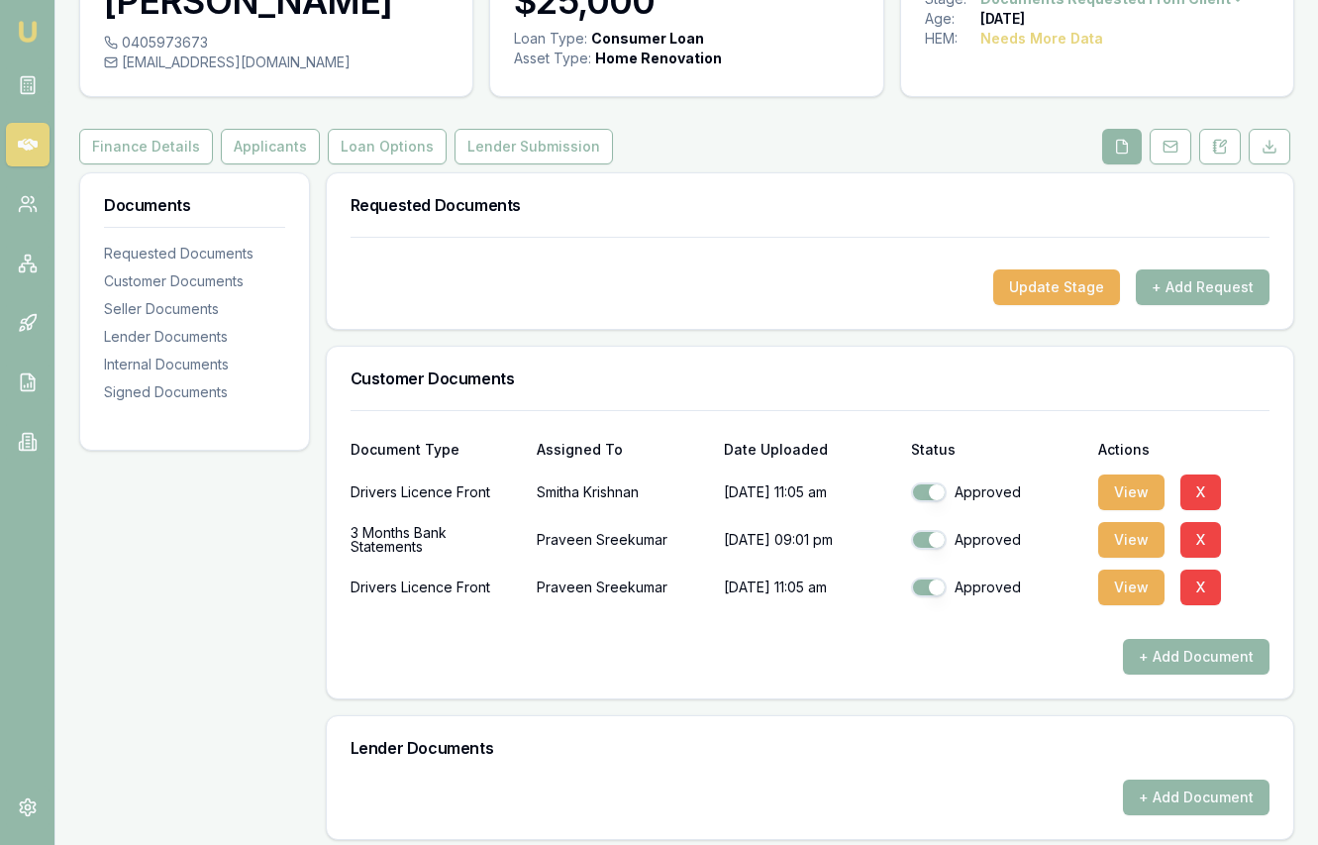
click at [1173, 306] on div "Update Stage + Add Request" at bounding box center [810, 283] width 967 height 92
click at [1174, 292] on button "+ Add Request" at bounding box center [1203, 287] width 134 height 36
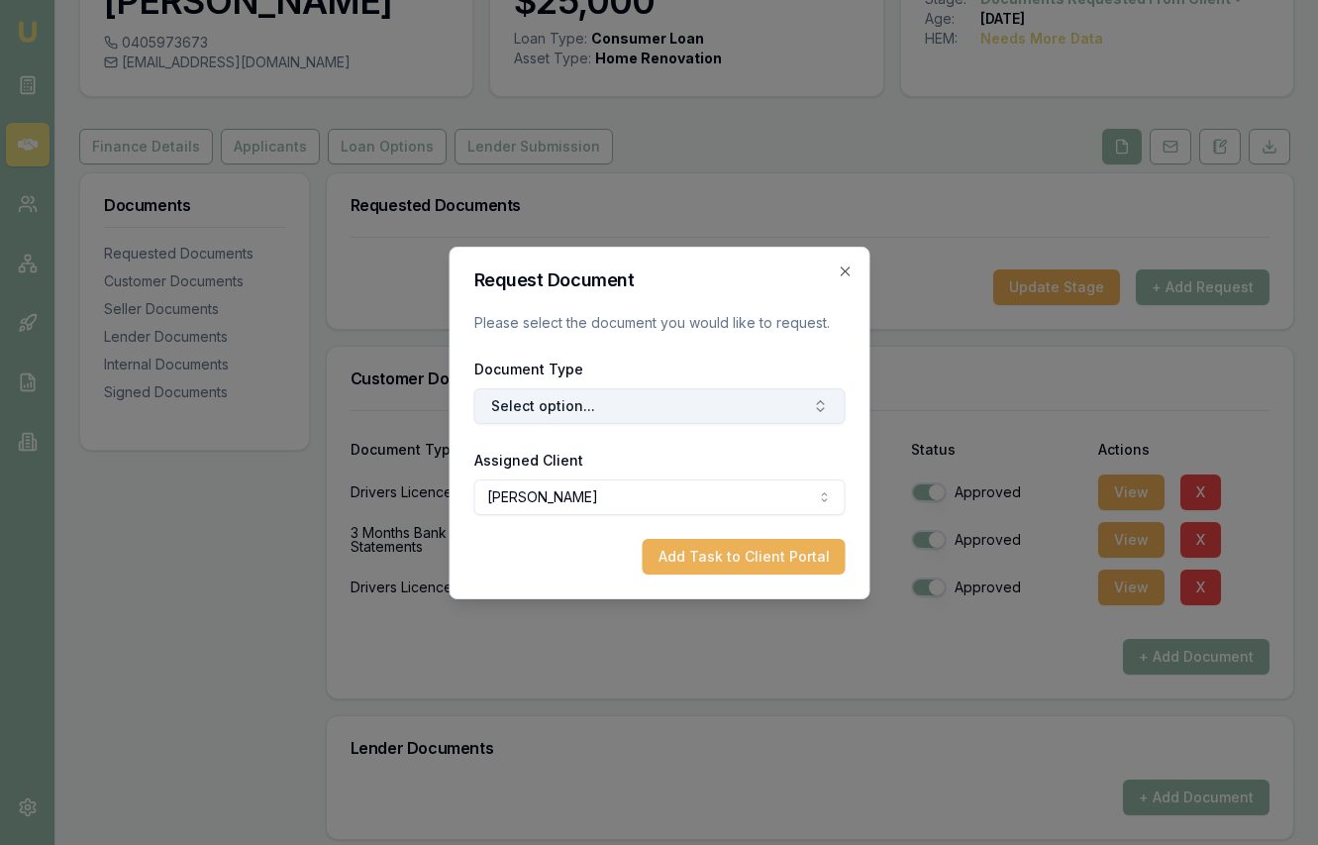
click at [722, 412] on button "Select option..." at bounding box center [658, 406] width 371 height 36
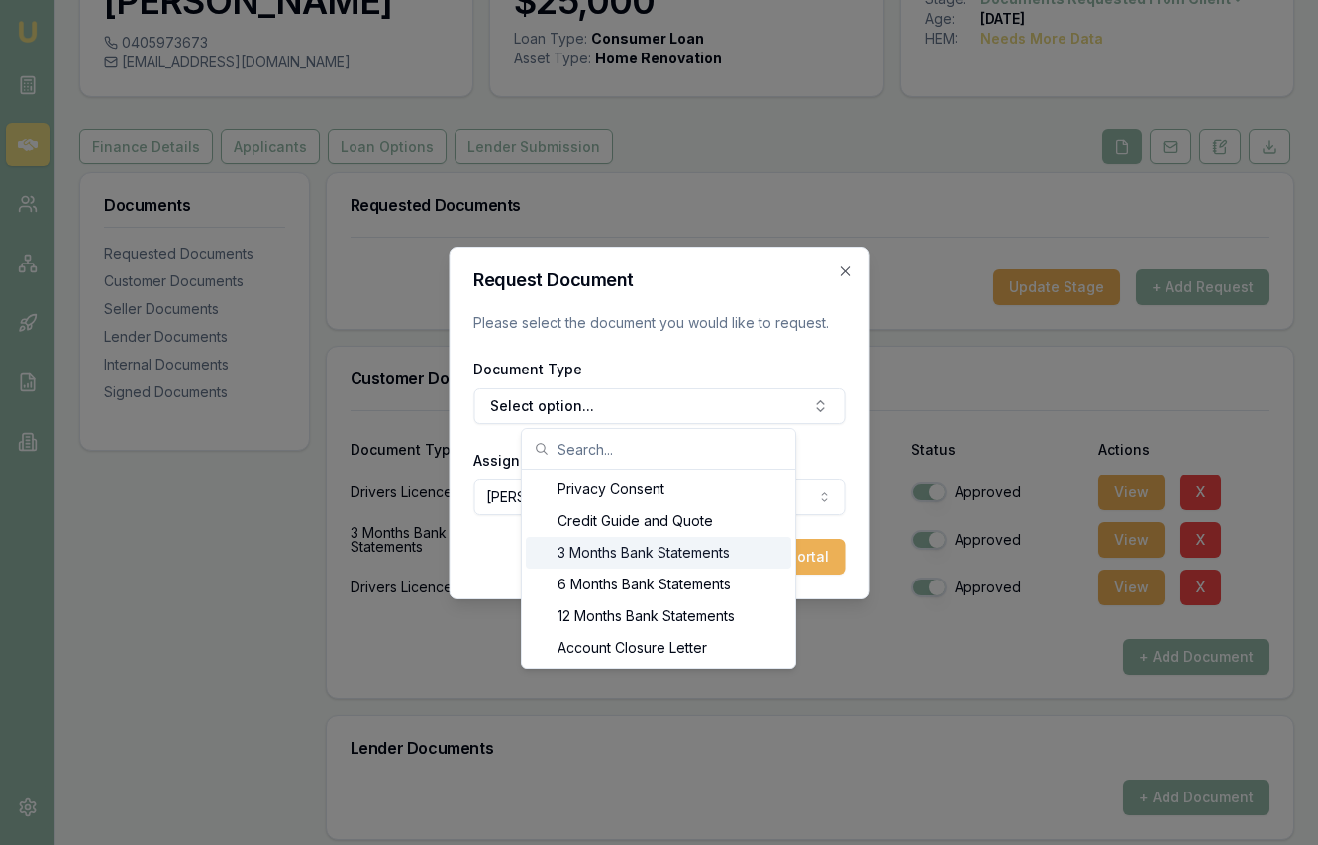
click at [715, 545] on div "3 Months Bank Statements" at bounding box center [658, 553] width 265 height 32
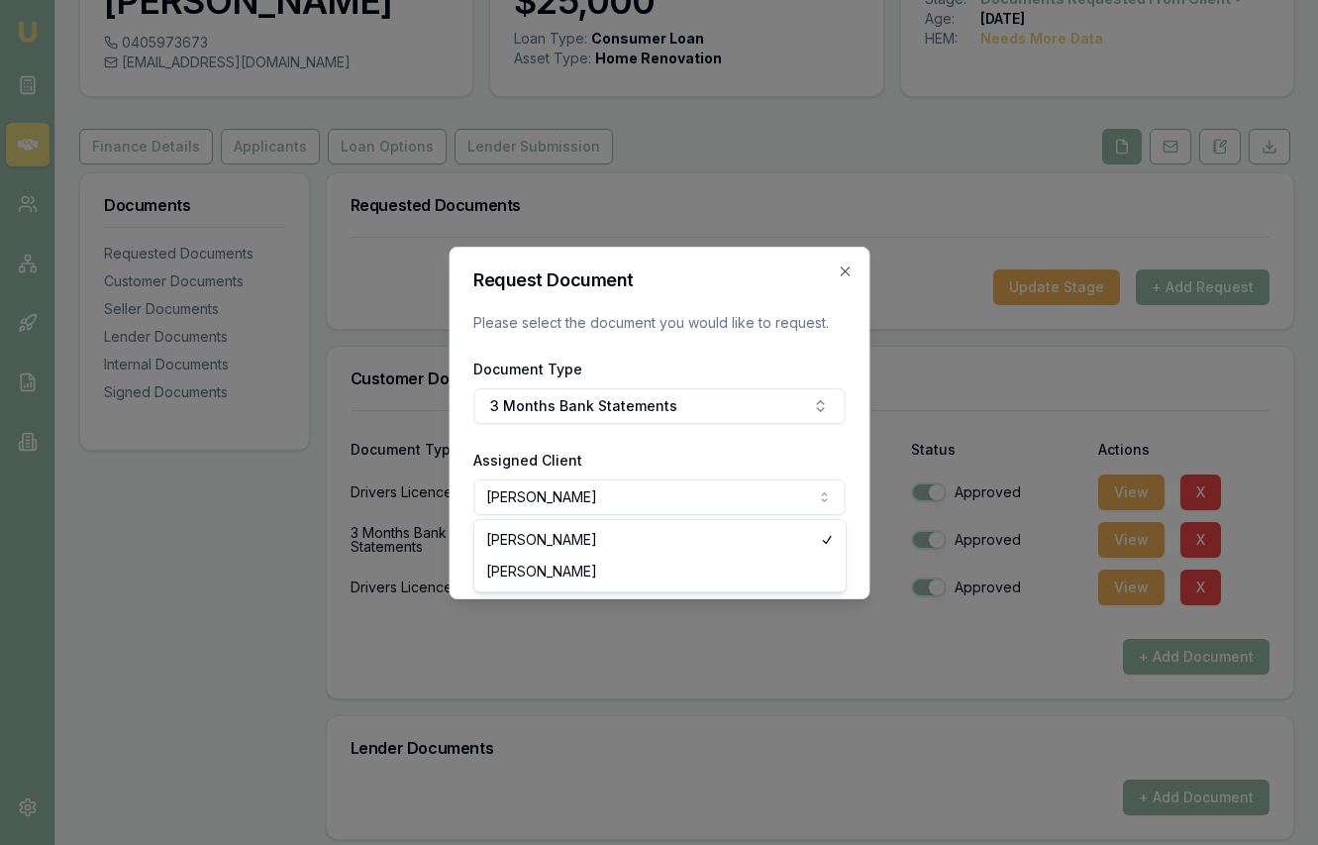
click at [715, 501] on body "Emu Broker Deals View D-UTQTKWSQE2 Eujin Ooi Toggle Menu Customer Praveen Sreek…" at bounding box center [659, 289] width 1318 height 845
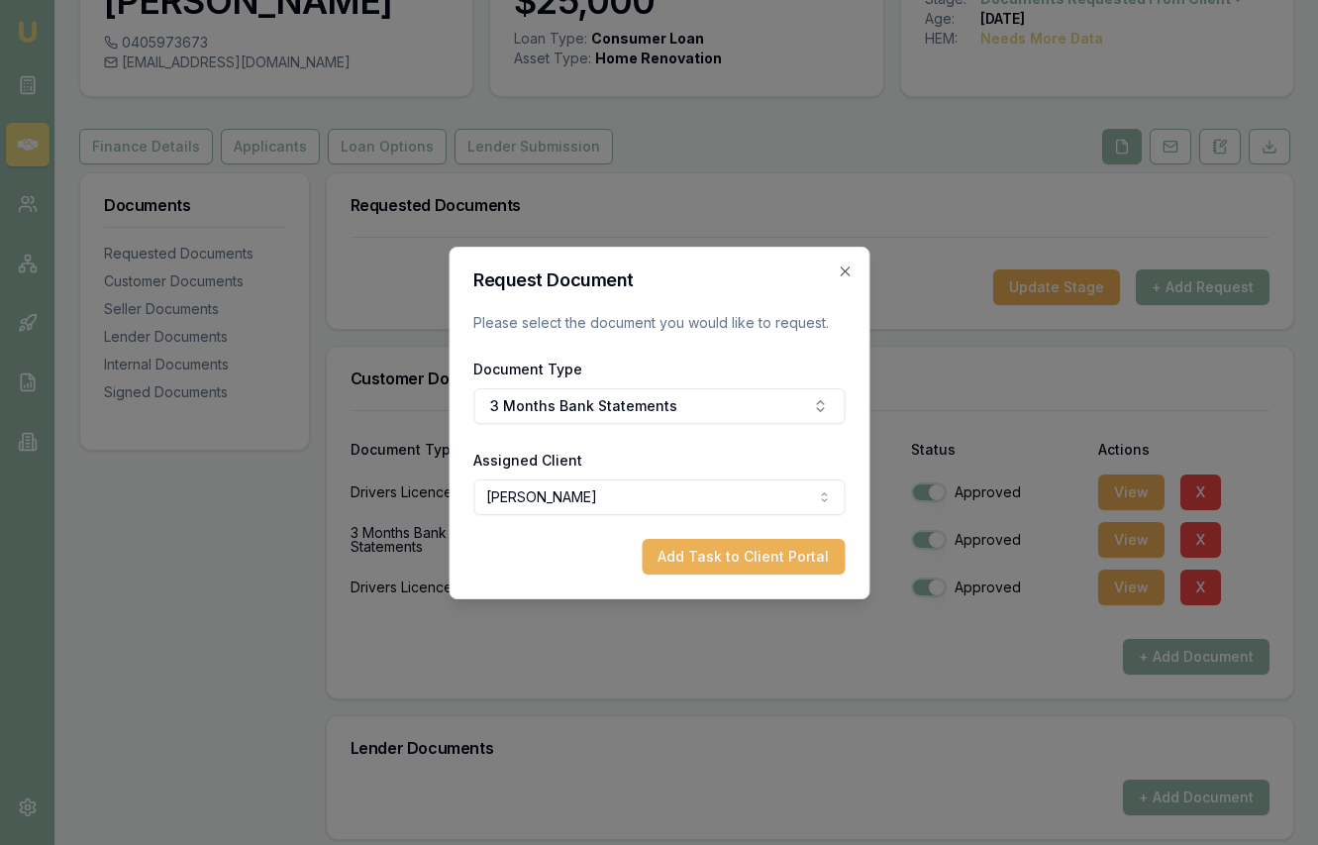
click at [746, 558] on button "Add Task to Client Portal" at bounding box center [743, 557] width 203 height 36
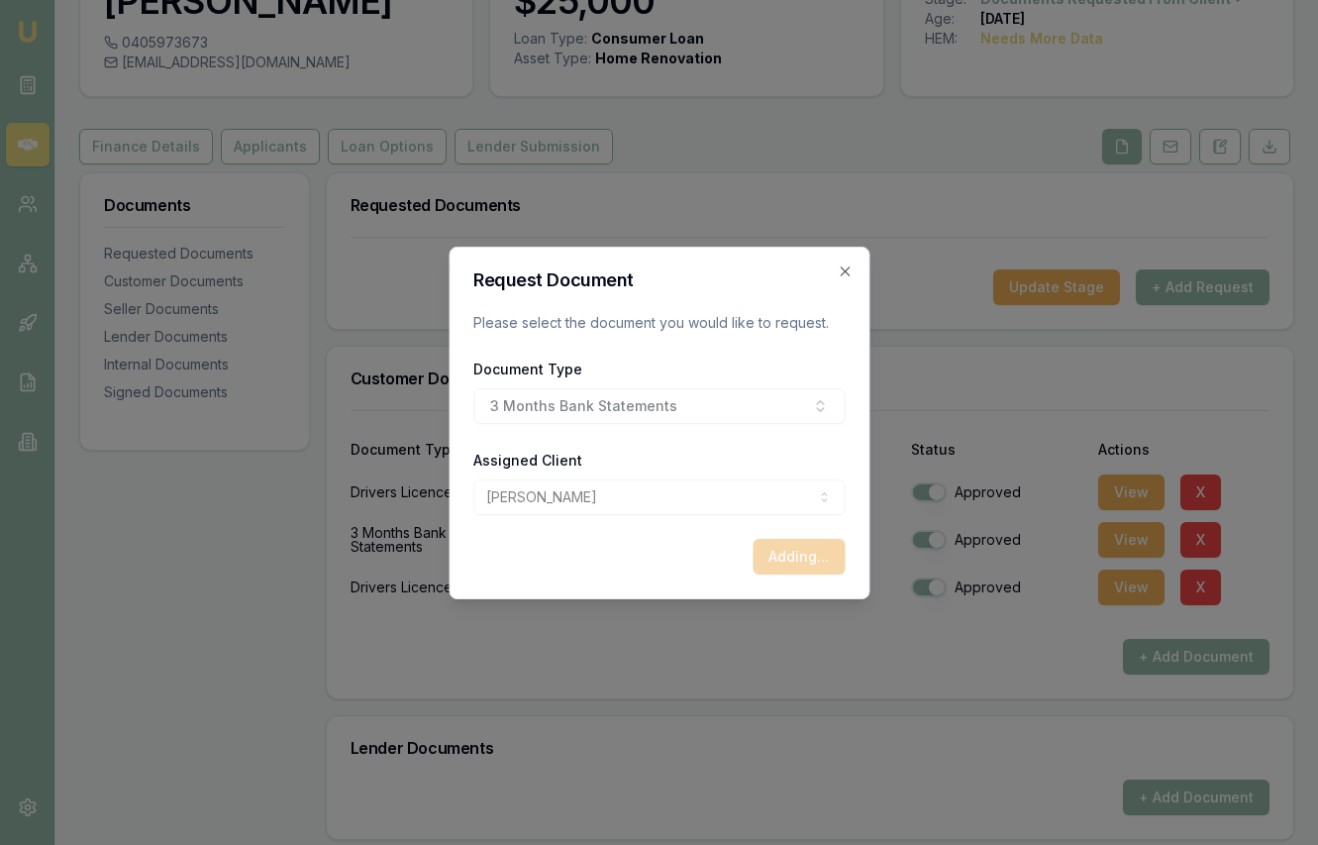
select select "U-8GPLD6OUN1"
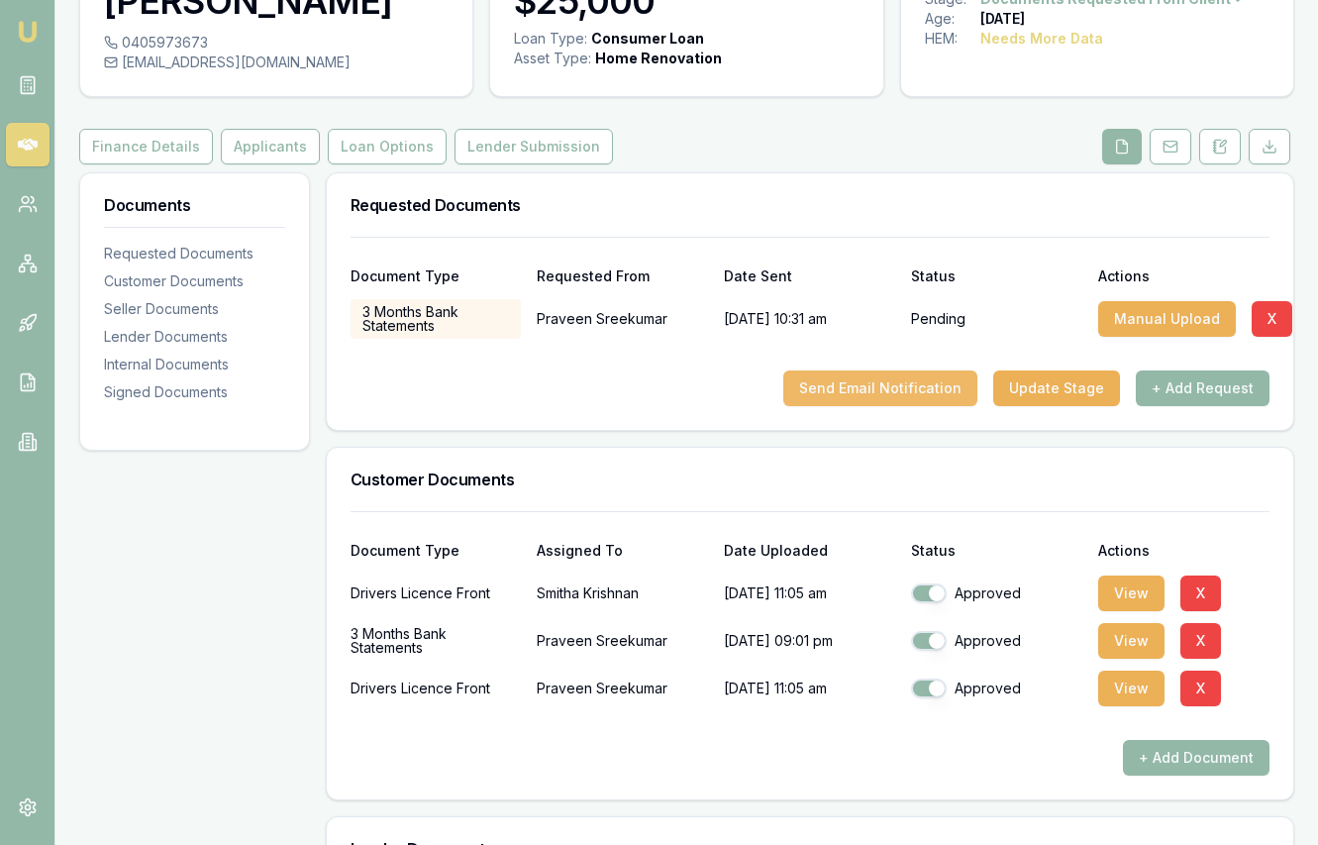
click at [883, 381] on button "Send Email Notification" at bounding box center [880, 388] width 194 height 36
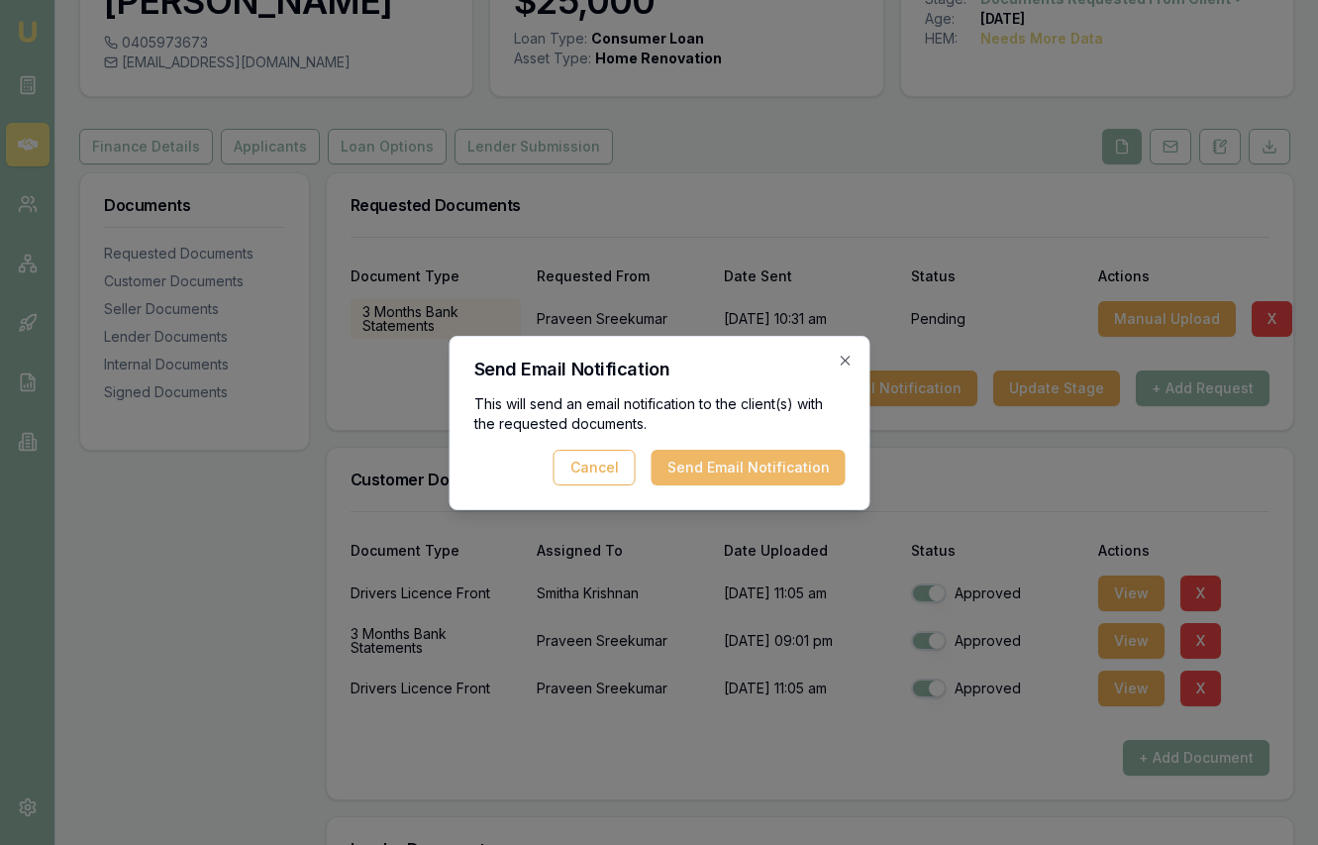
click at [797, 467] on button "Send Email Notification" at bounding box center [748, 468] width 194 height 36
